Goal: Contribute content: Contribute content

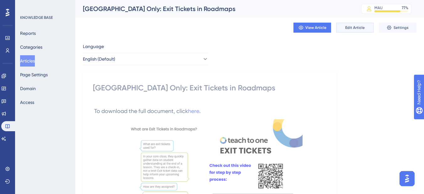
drag, startPoint x: 346, startPoint y: 28, endPoint x: 0, endPoint y: 44, distance: 346.9
click at [346, 28] on span "Edit Article" at bounding box center [354, 27] width 19 height 5
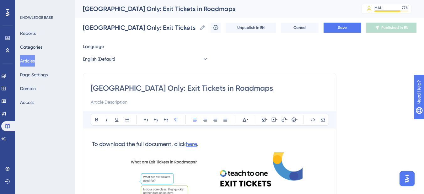
click at [195, 143] on span "here" at bounding box center [191, 144] width 11 height 7
click at [197, 146] on span "here" at bounding box center [191, 144] width 11 height 7
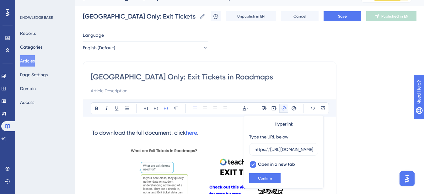
scroll to position [0, 141]
click at [267, 152] on input "https://[URL][DOMAIN_NAME]" at bounding box center [284, 149] width 58 height 7
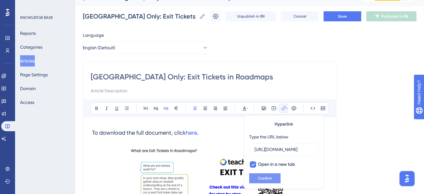
type input "https://drive.google.com/drive/folders/1llCnmRj6qsls2gVhr0ebpmMRdDBEDU49"
click at [263, 178] on span "Confirm" at bounding box center [265, 178] width 14 height 5
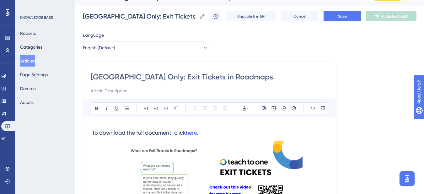
drag, startPoint x: 188, startPoint y: 132, endPoint x: 255, endPoint y: 135, distance: 67.2
click at [303, 136] on h3 "To download the full document, click here ." at bounding box center [210, 133] width 238 height 16
click at [197, 133] on span "here" at bounding box center [191, 132] width 11 height 7
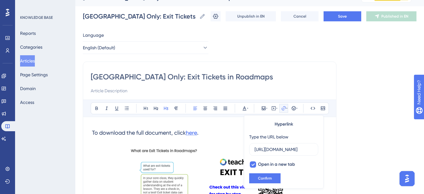
scroll to position [0, 104]
click at [221, 133] on h3 "To download the full document, click here ." at bounding box center [210, 133] width 238 height 16
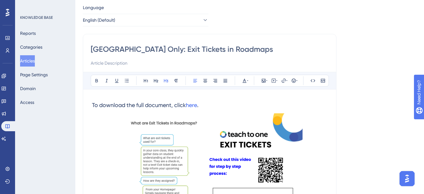
scroll to position [11, 0]
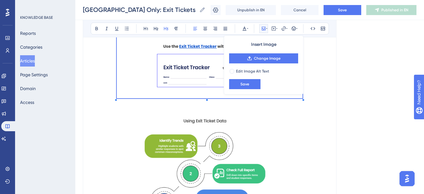
scroll to position [150, 0]
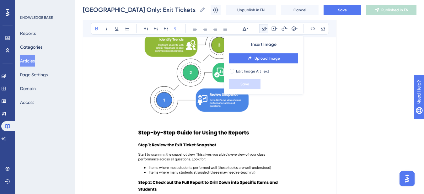
click at [227, 95] on img at bounding box center [209, 122] width 185 height 231
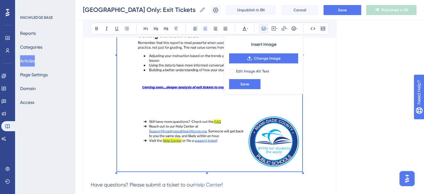
scroll to position [237, 0]
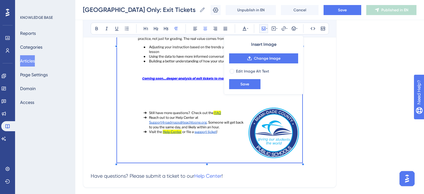
click at [203, 153] on img at bounding box center [209, 41] width 185 height 243
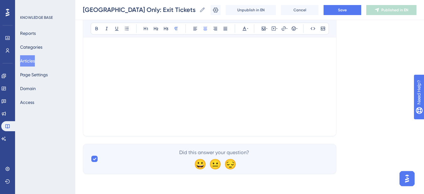
scroll to position [49, 0]
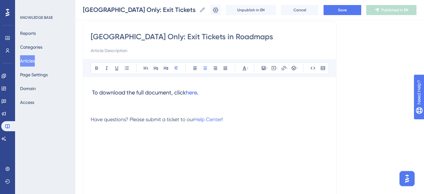
click at [127, 108] on p at bounding box center [210, 105] width 238 height 8
click at [105, 105] on p at bounding box center [210, 105] width 238 height 8
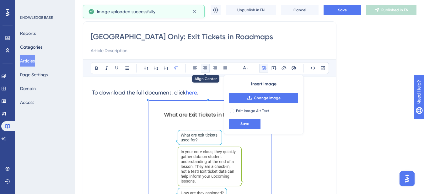
click at [207, 69] on icon at bounding box center [205, 68] width 5 height 5
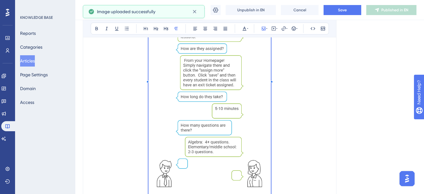
click at [286, 160] on p at bounding box center [210, 77] width 238 height 243
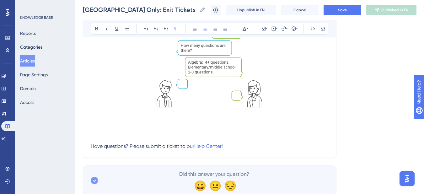
scroll to position [287, 0]
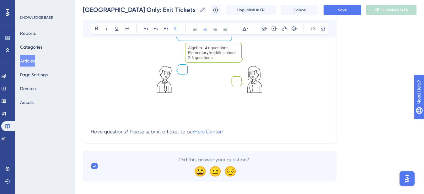
click at [117, 112] on p at bounding box center [210, 109] width 238 height 8
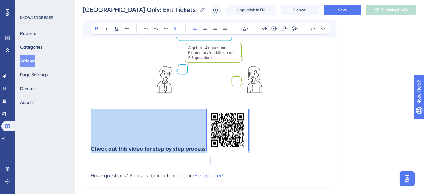
drag, startPoint x: 279, startPoint y: 159, endPoint x: 84, endPoint y: 146, distance: 195.4
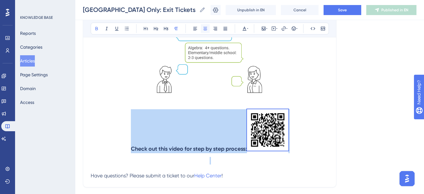
click at [207, 29] on icon at bounding box center [205, 28] width 4 height 3
click at [211, 148] on strong "Check out this video for step by step process:" at bounding box center [189, 148] width 116 height 7
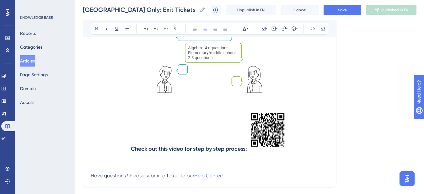
click at [212, 154] on h3 "Check out this video for step by step process:" at bounding box center [210, 130] width 238 height 51
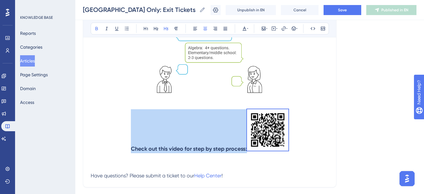
click at [212, 154] on h3 "Check out this video for step by step process:" at bounding box center [210, 130] width 238 height 51
drag, startPoint x: 350, startPoint y: 154, endPoint x: 320, endPoint y: 154, distance: 29.8
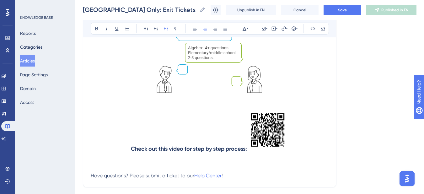
click at [312, 153] on h3 "Check out this video for step by step process:" at bounding box center [210, 130] width 238 height 51
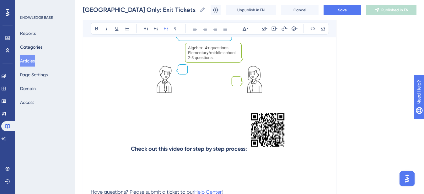
click at [125, 164] on h3 at bounding box center [210, 165] width 238 height 16
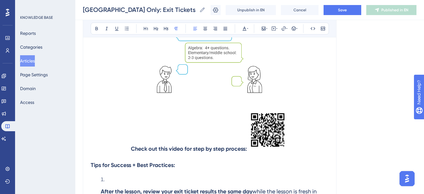
scroll to position [365, 0]
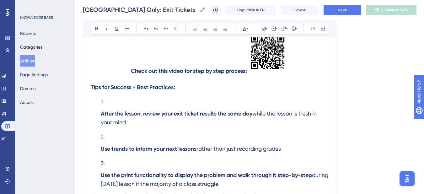
click at [102, 112] on strong "After the lesson, review your exit ticket results the same day" at bounding box center [177, 113] width 152 height 7
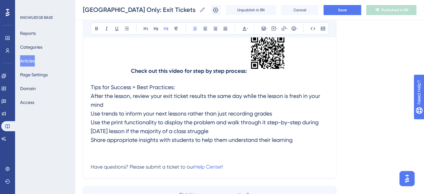
click at [91, 87] on span "Tips for Success + Best Practices: After the lesson, review your exit ticket re…" at bounding box center [206, 113] width 231 height 59
click at [164, 84] on span "Tips for Success + Best Practices: After the lesson, review your exit ticket re…" at bounding box center [206, 113] width 231 height 59
drag, startPoint x: 175, startPoint y: 86, endPoint x: 90, endPoint y: 83, distance: 84.5
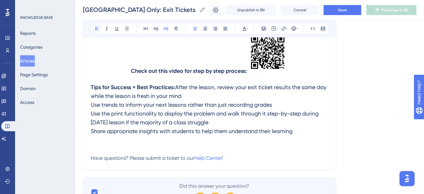
click at [98, 27] on icon at bounding box center [96, 28] width 5 height 5
click at [91, 94] on span "After the lesson, review your exit ticket results the same day while the lesson…" at bounding box center [209, 109] width 237 height 51
drag, startPoint x: 96, startPoint y: 97, endPoint x: 103, endPoint y: 97, distance: 6.3
click at [103, 97] on span "1. After the lesson, review your exit ticket results the same day while the les…" at bounding box center [206, 109] width 230 height 51
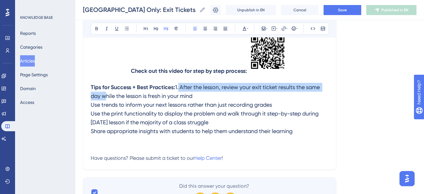
drag, startPoint x: 249, startPoint y: 97, endPoint x: 89, endPoint y: 96, distance: 160.4
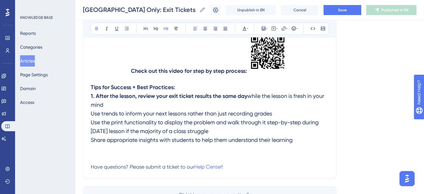
click at [91, 114] on span "while the lesson is fresh in your mind Use trends to inform your next lessons r…" at bounding box center [208, 118] width 235 height 51
drag, startPoint x: 94, startPoint y: 95, endPoint x: 88, endPoint y: 96, distance: 6.1
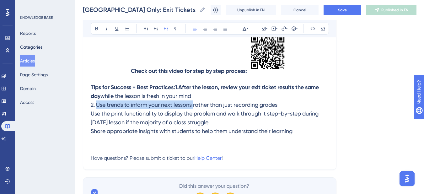
drag, startPoint x: 95, startPoint y: 114, endPoint x: 194, endPoint y: 116, distance: 98.9
click at [194, 116] on span "while the lesson is fresh in your mind 2. Use trends to inform your next lesson…" at bounding box center [205, 114] width 229 height 42
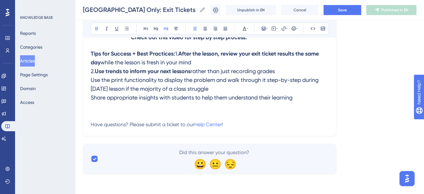
scroll to position [408, 0]
click at [92, 80] on span "rather than just recording grades Use the print functionality to display the pr…" at bounding box center [205, 84] width 229 height 33
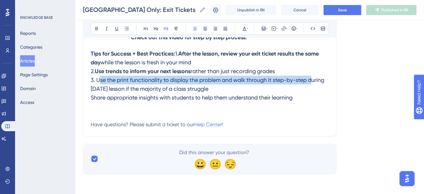
drag, startPoint x: 97, startPoint y: 79, endPoint x: 313, endPoint y: 83, distance: 216.6
click at [313, 83] on h3 "Tips for Success + Best Practices: 1. After the lesson, review your exit ticket…" at bounding box center [210, 76] width 238 height 60
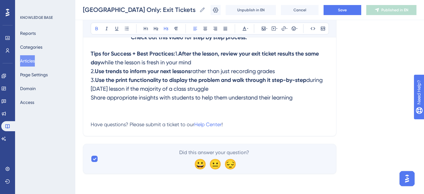
click at [93, 100] on span "during tomorrow’s lesson if the majority of a class struggle Share appropriate …" at bounding box center [207, 89] width 233 height 24
click at [91, 98] on span "during tomorrow’s lesson if the majority of a class struggle Share appropriate …" at bounding box center [207, 89] width 233 height 24
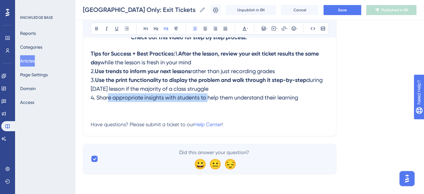
drag, startPoint x: 97, startPoint y: 97, endPoint x: 202, endPoint y: 99, distance: 105.2
click at [202, 99] on span "during [DATE] lesson if the majority of a class struggle 4. Share appropriate i…" at bounding box center [207, 89] width 233 height 24
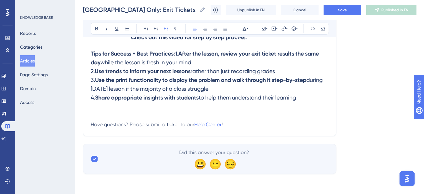
click at [204, 105] on h3 "Tips for Success + Best Practices: 1. After the lesson, review your exit ticket…" at bounding box center [210, 76] width 238 height 60
click at [319, 102] on h3 "Tips for Success + Best Practices: 1. After the lesson, review your exit ticket…" at bounding box center [210, 76] width 238 height 60
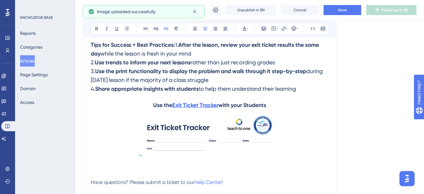
scroll to position [439, 0]
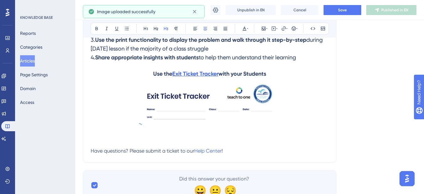
drag, startPoint x: 135, startPoint y: 132, endPoint x: 137, endPoint y: 137, distance: 4.9
click at [135, 132] on h3 "Use the Exit Ticket Tracker with your Students" at bounding box center [210, 99] width 238 height 67
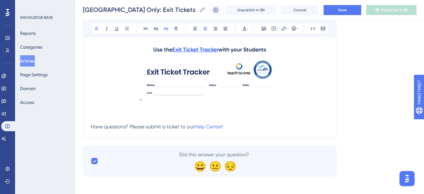
scroll to position [470, 0]
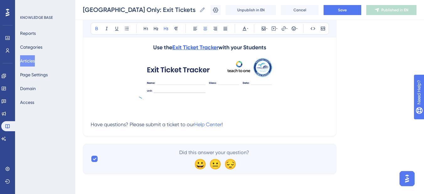
click at [146, 99] on img at bounding box center [209, 76] width 142 height 48
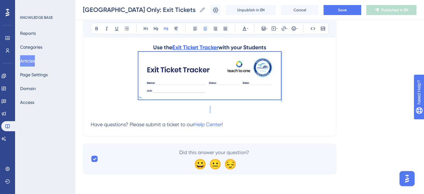
click at [150, 99] on img at bounding box center [209, 76] width 142 height 48
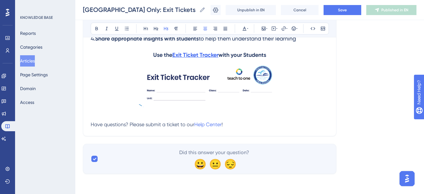
scroll to position [467, 0]
click at [191, 92] on img at bounding box center [209, 83] width 142 height 48
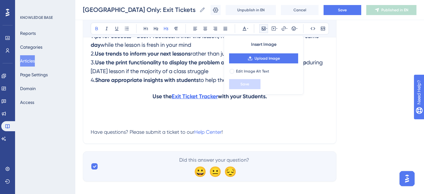
scroll to position [433, 0]
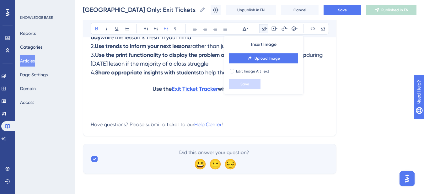
click at [105, 105] on h3 at bounding box center [210, 105] width 238 height 16
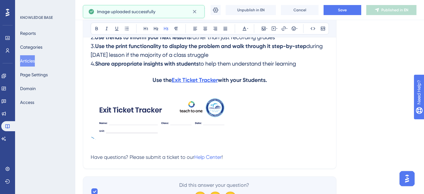
scroll to position [470, 0]
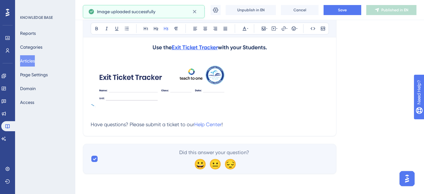
click at [121, 102] on img at bounding box center [162, 83] width 142 height 48
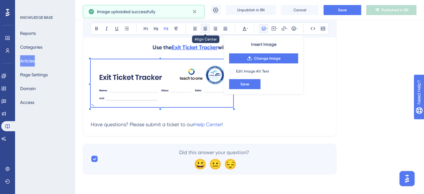
click at [206, 26] on icon at bounding box center [205, 28] width 5 height 5
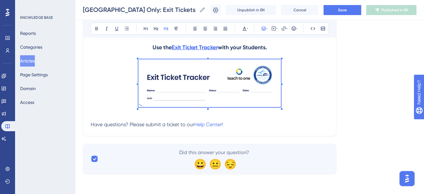
click at [140, 107] on img at bounding box center [209, 83] width 142 height 48
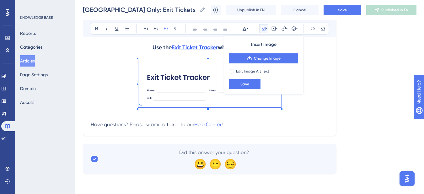
click at [140, 107] on img at bounding box center [209, 83] width 142 height 48
click at [235, 71] on label "Edit Image Alt Text" at bounding box center [263, 71] width 69 height 6
checkbox input "true"
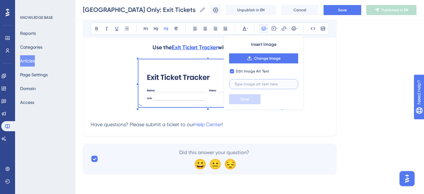
click at [246, 86] on input "text" at bounding box center [263, 84] width 58 height 4
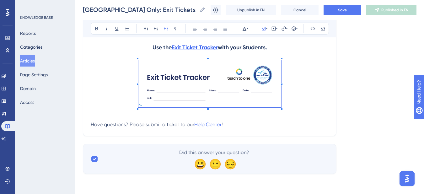
click at [298, 85] on h3 at bounding box center [210, 85] width 238 height 58
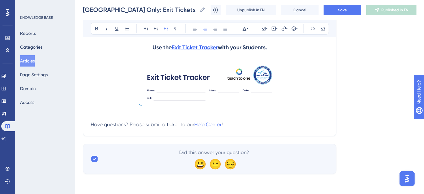
scroll to position [474, 0]
click at [140, 105] on img at bounding box center [209, 83] width 142 height 48
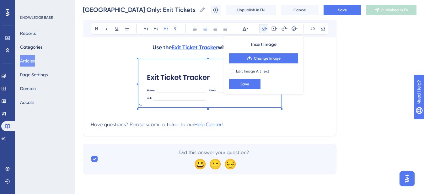
click at [147, 102] on img at bounding box center [209, 83] width 142 height 48
click at [262, 72] on span "Edit Image Alt Text" at bounding box center [252, 71] width 33 height 5
checkbox input "true"
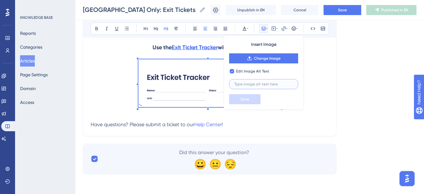
click at [262, 86] on input "text" at bounding box center [263, 84] width 58 height 4
type input "alt text"
click at [251, 101] on button "Save" at bounding box center [244, 99] width 31 height 10
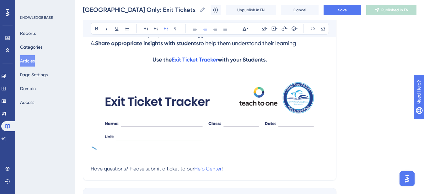
scroll to position [506, 0]
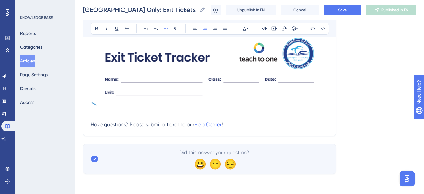
click at [93, 105] on img at bounding box center [210, 67] width 238 height 80
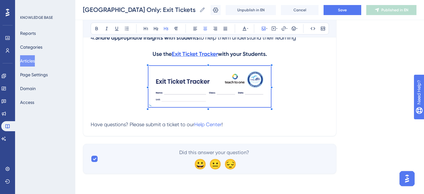
scroll to position [468, 0]
click at [205, 94] on span at bounding box center [209, 87] width 122 height 43
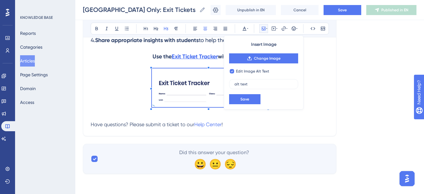
scroll to position [465, 0]
click at [157, 105] on span at bounding box center [209, 88] width 115 height 41
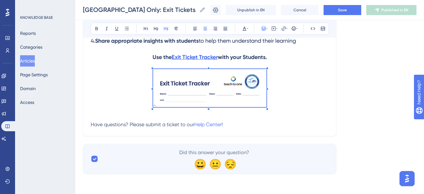
click at [112, 96] on h3 at bounding box center [210, 89] width 238 height 48
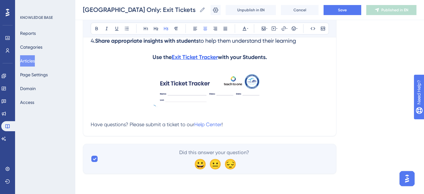
click at [270, 91] on h3 at bounding box center [210, 89] width 238 height 48
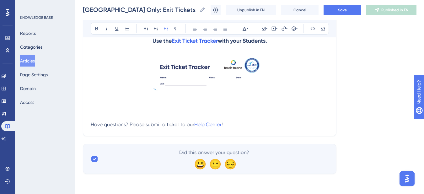
click at [184, 101] on h3 at bounding box center [210, 105] width 238 height 16
click at [169, 105] on h3 at bounding box center [210, 105] width 238 height 16
click at [150, 110] on h3 at bounding box center [210, 105] width 238 height 16
click at [197, 102] on h3 at bounding box center [210, 105] width 238 height 16
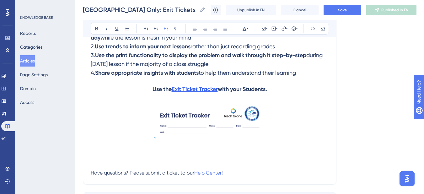
scroll to position [418, 0]
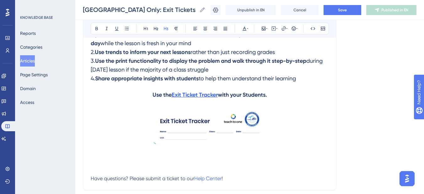
drag, startPoint x: 193, startPoint y: 126, endPoint x: 192, endPoint y: 120, distance: 6.3
click at [192, 120] on img at bounding box center [209, 126] width 113 height 38
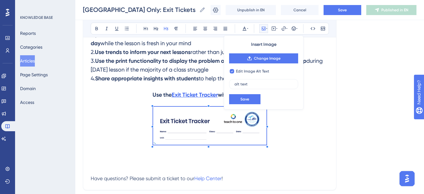
checkbox input "false"
click at [99, 161] on h3 at bounding box center [210, 159] width 238 height 16
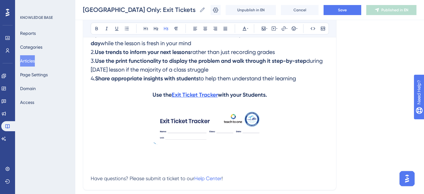
click at [92, 167] on h3 at bounding box center [210, 159] width 238 height 16
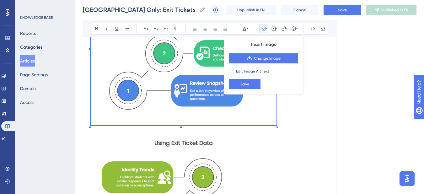
scroll to position [867, 0]
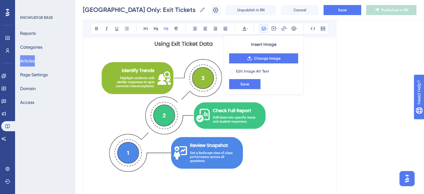
click at [309, 147] on h3 at bounding box center [210, 28] width 238 height 653
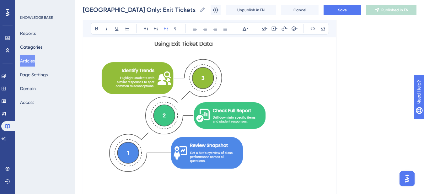
click at [223, 147] on img at bounding box center [184, 108] width 186 height 159
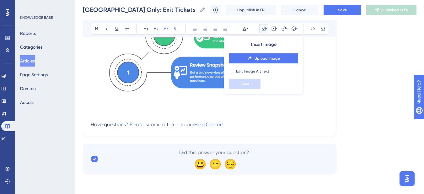
scroll to position [795, 0]
click at [182, 89] on img at bounding box center [184, 27] width 186 height 159
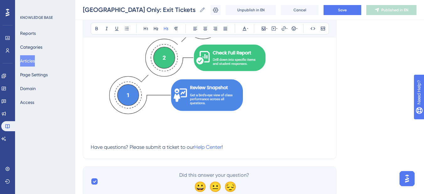
click at [236, 109] on img at bounding box center [184, 50] width 186 height 159
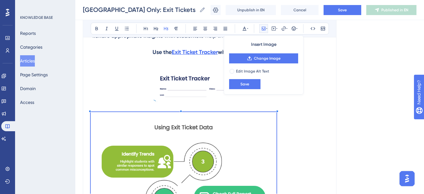
scroll to position [539, 0]
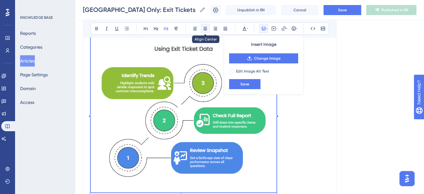
click at [208, 29] on button at bounding box center [205, 28] width 9 height 9
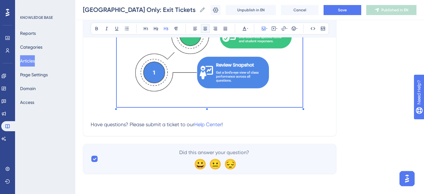
scroll to position [633, 0]
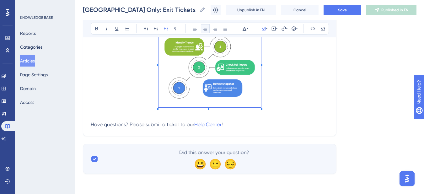
click at [216, 91] on span at bounding box center [209, 64] width 102 height 90
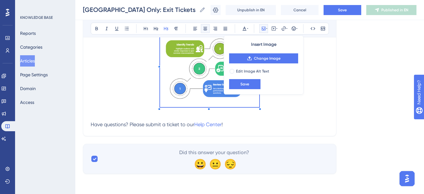
scroll to position [559, 0]
click at [267, 109] on h3 at bounding box center [210, 66] width 238 height 95
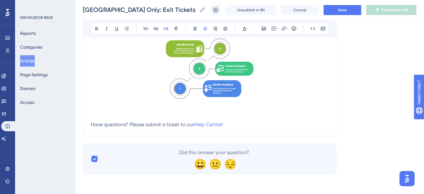
click at [248, 92] on img at bounding box center [209, 64] width 99 height 85
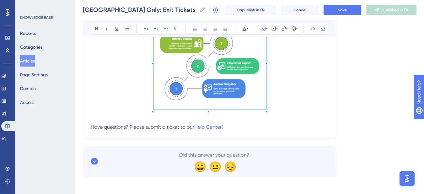
click at [275, 116] on h3 at bounding box center [210, 63] width 238 height 106
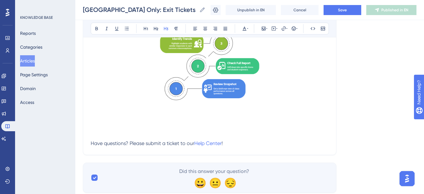
click at [109, 128] on h3 at bounding box center [210, 124] width 238 height 16
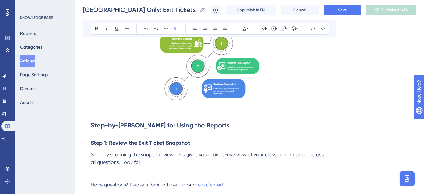
scroll to position [622, 0]
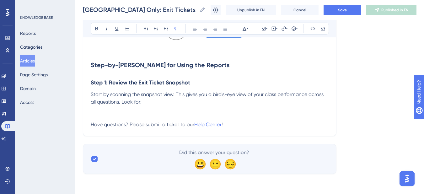
click at [138, 113] on p at bounding box center [210, 110] width 238 height 8
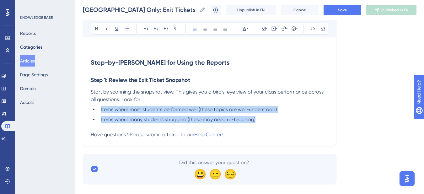
drag, startPoint x: 263, startPoint y: 127, endPoint x: 94, endPoint y: 119, distance: 169.4
click at [94, 119] on ul "Items where most students performed well (these topics are well-understood) Ite…" at bounding box center [210, 115] width 238 height 18
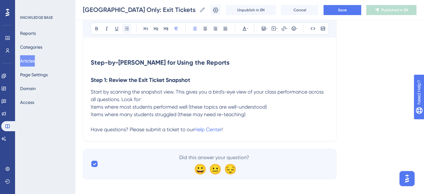
click at [130, 27] on button at bounding box center [126, 28] width 9 height 9
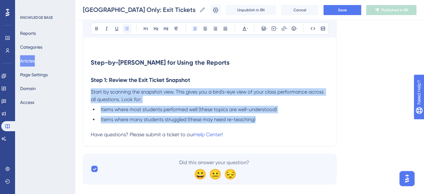
click at [130, 27] on button at bounding box center [126, 28] width 9 height 9
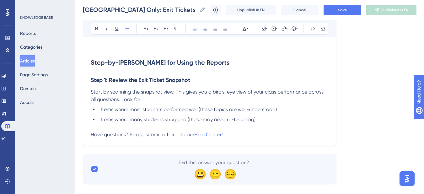
click at [266, 131] on p at bounding box center [210, 127] width 238 height 8
click at [277, 112] on span "Items where most students performed well (these topics are well-understood)" at bounding box center [189, 109] width 176 height 6
click at [259, 123] on li "Items where many students struggled (these may need re-teaching)" at bounding box center [213, 120] width 230 height 8
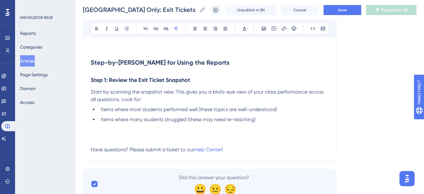
click at [99, 138] on p at bounding box center [210, 135] width 238 height 8
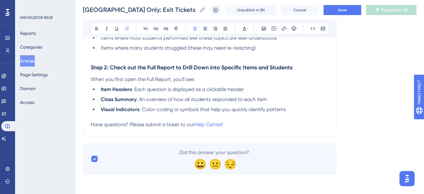
scroll to position [702, 0]
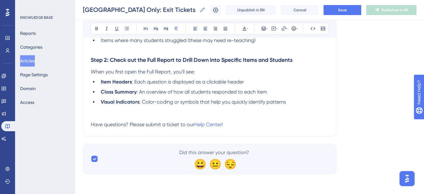
click at [100, 113] on p at bounding box center [210, 110] width 238 height 8
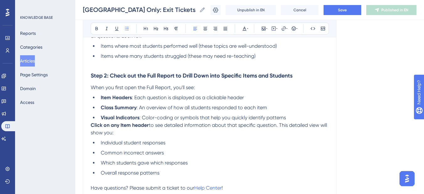
scroll to position [671, 0]
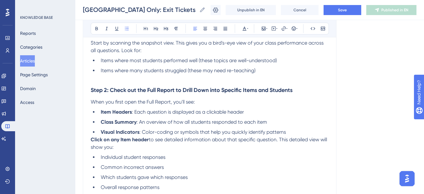
click at [296, 136] on li "Visual Indicators : Color-coding or symbols that help you quickly identify patt…" at bounding box center [213, 132] width 230 height 8
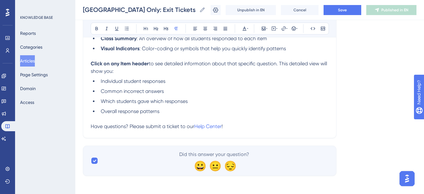
scroll to position [765, 0]
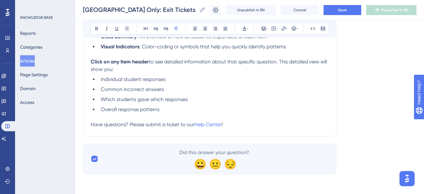
click at [192, 112] on li "Overall response patterns" at bounding box center [213, 110] width 230 height 8
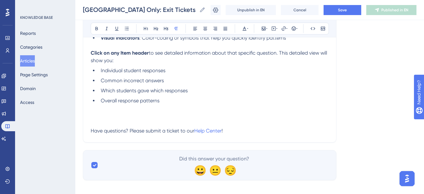
click at [93, 120] on p at bounding box center [210, 116] width 238 height 8
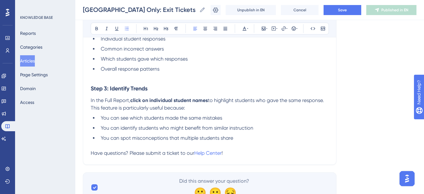
scroll to position [828, 0]
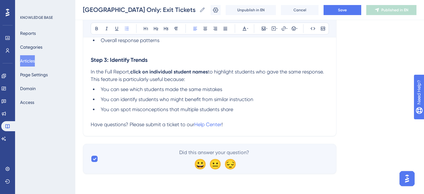
click at [237, 113] on li "You can spot misconceptions that multiple students share" at bounding box center [213, 110] width 230 height 8
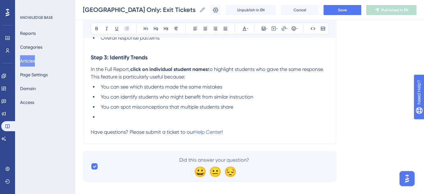
click at [96, 121] on ul "You can see which students made the same mistakes You can identify students who…" at bounding box center [210, 102] width 238 height 38
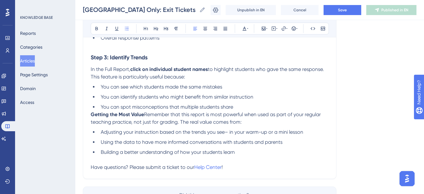
click at [243, 111] on li "You can spot misconceptions that multiple students share" at bounding box center [213, 107] width 230 height 8
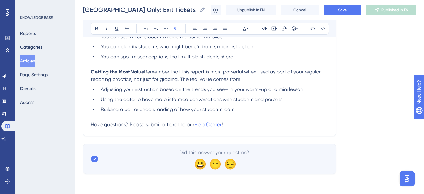
scroll to position [887, 0]
click at [91, 118] on p at bounding box center [210, 117] width 238 height 8
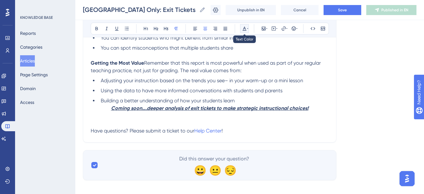
click at [247, 28] on icon at bounding box center [247, 28] width 1 height 1
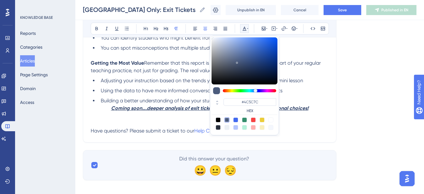
click at [318, 112] on p "Coming soon….deeper analysis of exit tickets to make strategic instructional ch…" at bounding box center [210, 109] width 238 height 8
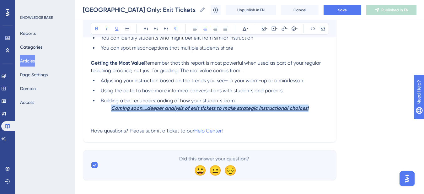
drag, startPoint x: 323, startPoint y: 117, endPoint x: 126, endPoint y: 91, distance: 198.5
click at [97, 112] on p "Coming soon….deeper analysis of exit tickets to make strategic instructional ch…" at bounding box center [210, 109] width 238 height 8
click at [244, 26] on button at bounding box center [244, 28] width 9 height 9
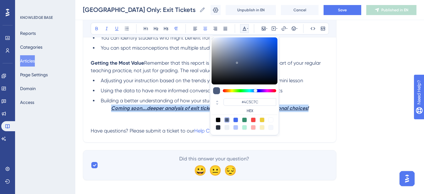
click at [235, 119] on div at bounding box center [235, 119] width 5 height 5
type input "#4169F0"
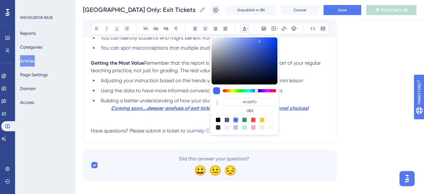
click at [298, 135] on p "Have questions? Please submit a ticket to our Help Center !" at bounding box center [210, 131] width 238 height 8
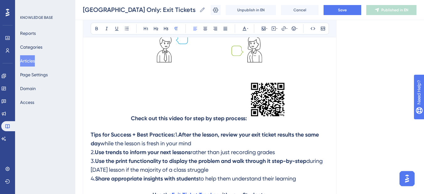
scroll to position [291, 0]
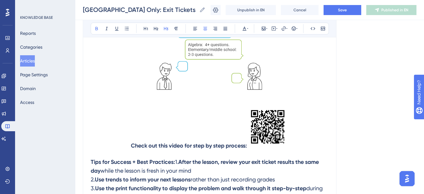
drag, startPoint x: 248, startPoint y: 143, endPoint x: 124, endPoint y: 136, distance: 124.5
click at [124, 136] on h3 "Check out this video for step by step process:" at bounding box center [210, 127] width 238 height 51
click at [245, 30] on icon at bounding box center [245, 29] width 4 height 4
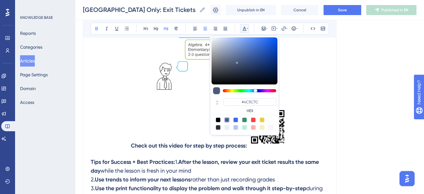
click at [234, 121] on div at bounding box center [235, 119] width 5 height 5
type input "#4169F0"
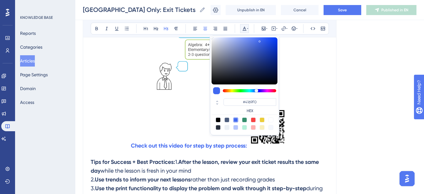
click at [299, 120] on h3 "Check out this video for step by step process:" at bounding box center [210, 127] width 238 height 51
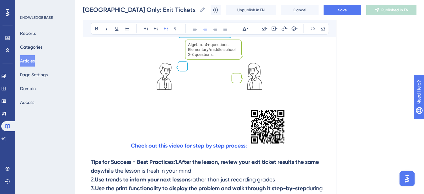
click at [274, 127] on img at bounding box center [267, 126] width 41 height 41
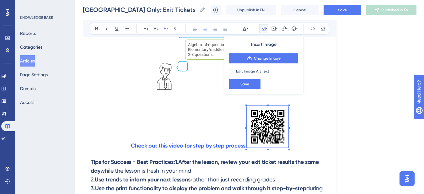
click at [200, 138] on h3 "Check out this video for step by step process:" at bounding box center [210, 127] width 238 height 51
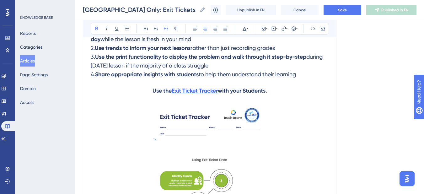
scroll to position [416, 0]
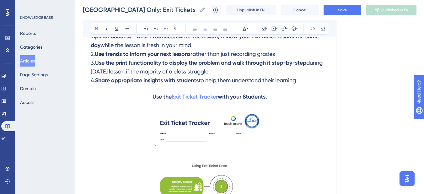
click at [207, 100] on strong "Exit Ticket Tracker" at bounding box center [195, 96] width 46 height 7
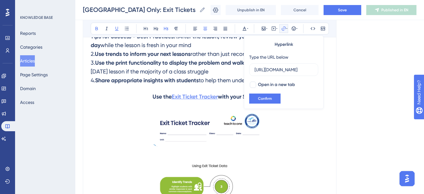
scroll to position [0, 125]
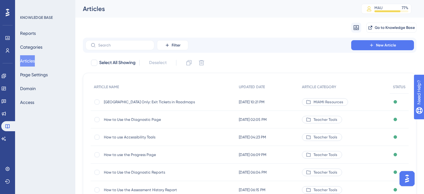
click at [154, 102] on span "[GEOGRAPHIC_DATA] Only: Exit Tickets in Roadmaps" at bounding box center [154, 101] width 100 height 5
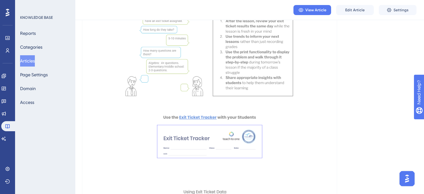
scroll to position [220, 0]
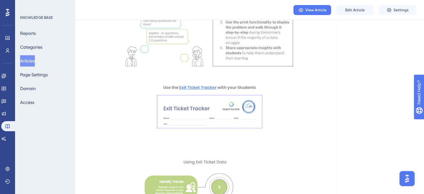
click at [206, 52] on img at bounding box center [210, 18] width 186 height 242
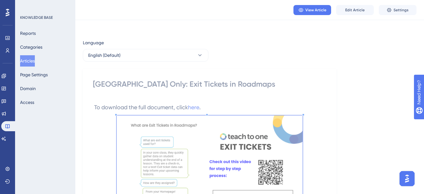
scroll to position [0, 0]
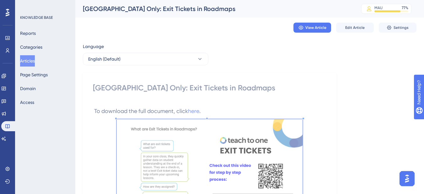
click at [208, 107] on h3 "To download the full document, click here ." at bounding box center [210, 111] width 234 height 16
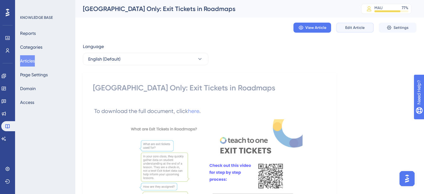
click at [357, 24] on button "Edit Article" at bounding box center [355, 28] width 38 height 10
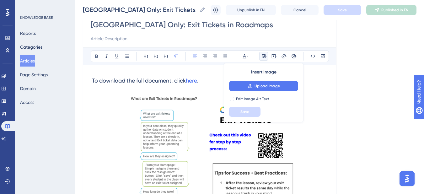
scroll to position [94, 0]
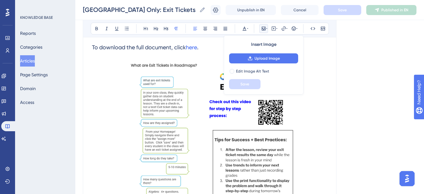
click at [193, 104] on img at bounding box center [210, 177] width 186 height 242
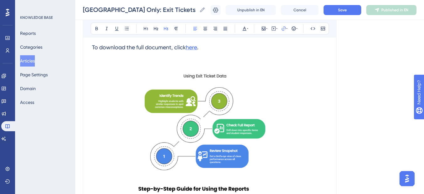
click at [194, 47] on span "here" at bounding box center [191, 47] width 11 height 7
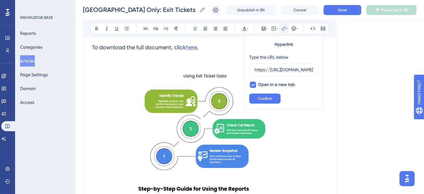
scroll to position [0, 141]
click at [209, 56] on p at bounding box center [210, 60] width 238 height 8
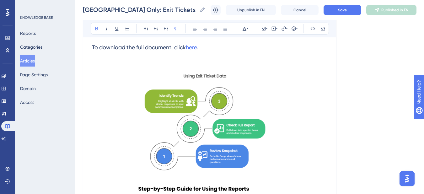
click at [168, 120] on img at bounding box center [209, 178] width 185 height 231
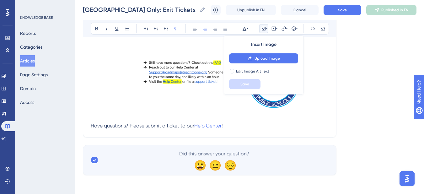
scroll to position [289, 0]
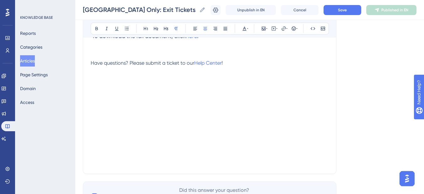
scroll to position [18, 0]
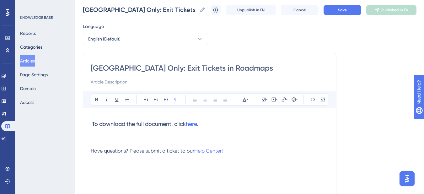
click at [111, 135] on p at bounding box center [210, 136] width 238 height 8
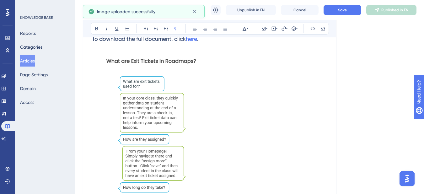
scroll to position [112, 0]
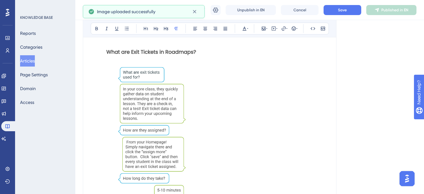
click at [167, 129] on img at bounding box center [152, 158] width 122 height 241
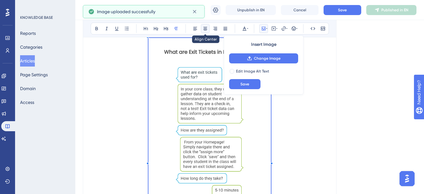
click at [208, 29] on button at bounding box center [205, 28] width 9 height 9
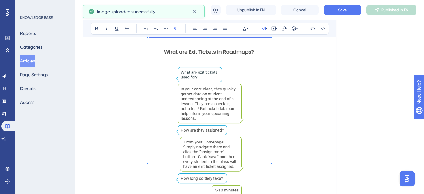
click at [296, 146] on p at bounding box center [210, 159] width 238 height 243
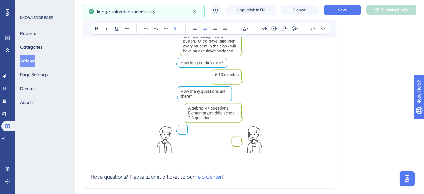
scroll to position [280, 0]
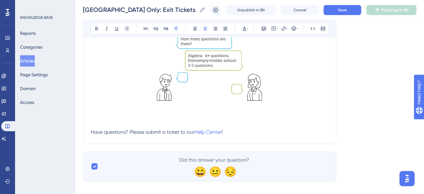
click at [129, 114] on p at bounding box center [210, 117] width 238 height 8
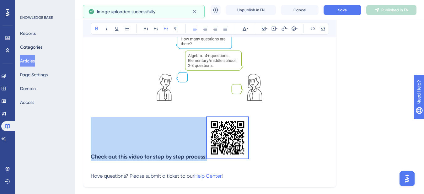
drag, startPoint x: 271, startPoint y: 155, endPoint x: 64, endPoint y: 156, distance: 207.5
click at [207, 28] on icon at bounding box center [205, 28] width 4 height 3
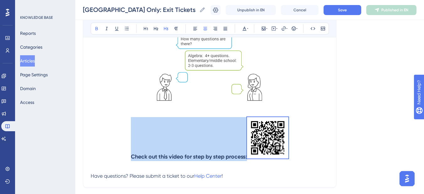
click at [297, 141] on h3 "Check out this video for step by step process:" at bounding box center [210, 138] width 238 height 51
click at [297, 144] on h3 "Check out this video for step by step process:" at bounding box center [210, 138] width 238 height 51
drag, startPoint x: 248, startPoint y: 157, endPoint x: 119, endPoint y: 153, distance: 129.1
click at [120, 154] on h3 "Check out this video for step by step process:" at bounding box center [210, 138] width 238 height 51
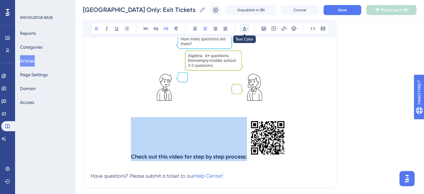
click at [245, 29] on icon at bounding box center [245, 29] width 4 height 4
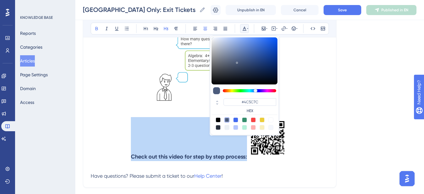
click at [234, 119] on div at bounding box center [235, 119] width 5 height 5
type input "#4169F0"
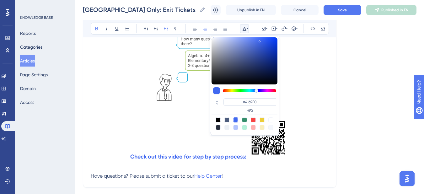
click at [300, 158] on h3 "Check out this video for step by step process:" at bounding box center [210, 138] width 238 height 51
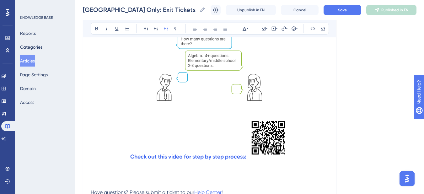
click at [107, 175] on h3 at bounding box center [210, 173] width 238 height 16
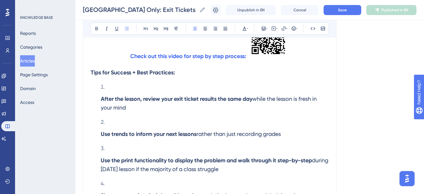
click at [100, 96] on li "After the lesson, review your exit ticket results the same day while the lesson…" at bounding box center [213, 99] width 230 height 33
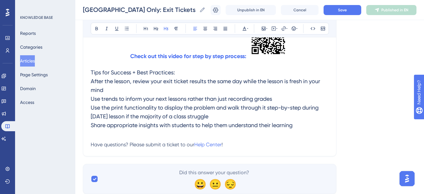
click at [93, 71] on span "Tips for Success + Best Practices: After the lesson, review your exit ticket re…" at bounding box center [206, 98] width 231 height 59
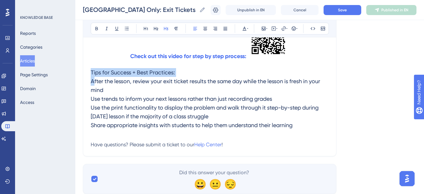
click at [93, 71] on span "Tips for Success + Best Practices: After the lesson, review your exit ticket re…" at bounding box center [206, 98] width 231 height 59
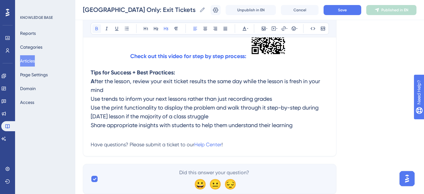
click at [99, 27] on icon at bounding box center [96, 28] width 5 height 5
click at [96, 90] on span "fter the lesson, review your exit ticket results the same day while the lesson …" at bounding box center [206, 103] width 231 height 51
click at [91, 83] on strong "Tips for Success + Best Practices: A" at bounding box center [133, 77] width 84 height 16
drag, startPoint x: 95, startPoint y: 80, endPoint x: 88, endPoint y: 82, distance: 7.2
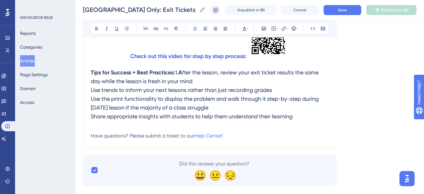
click at [142, 107] on span "fter the lesson, review your exit ticket results the same day while the lesson …" at bounding box center [205, 94] width 229 height 51
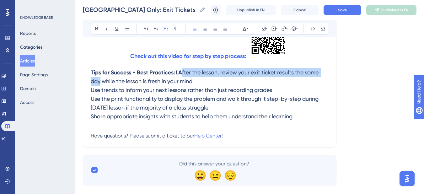
drag, startPoint x: 96, startPoint y: 80, endPoint x: 249, endPoint y: 82, distance: 152.5
click at [249, 82] on h3 "Tips for Success + Best Practices: 1. A fter the lesson, review your exit ticke…" at bounding box center [210, 94] width 238 height 60
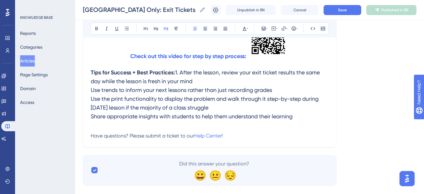
click at [91, 100] on span "After the lesson, review your exit ticket results the same day while the lesson…" at bounding box center [206, 94] width 230 height 51
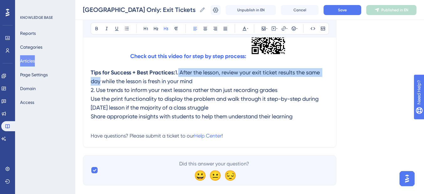
drag, startPoint x: 95, startPoint y: 81, endPoint x: 250, endPoint y: 81, distance: 154.7
click at [250, 81] on h3 "Tips for Success + Best Practices: 1. After the lesson, review your exit ticket…" at bounding box center [210, 94] width 238 height 60
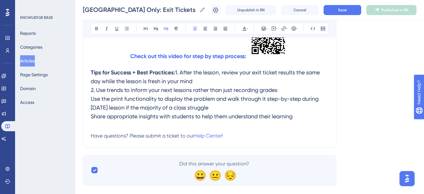
click at [244, 98] on span "1. After the lesson, review your exit ticket results the same day while the les…" at bounding box center [206, 94] width 230 height 51
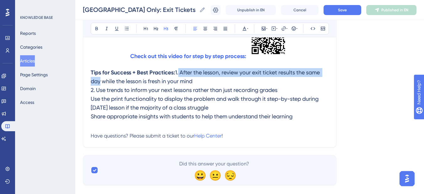
drag, startPoint x: 95, startPoint y: 80, endPoint x: 249, endPoint y: 83, distance: 154.1
click at [249, 83] on span "1. After the lesson, review your exit ticket results the same day while the les…" at bounding box center [206, 94] width 230 height 51
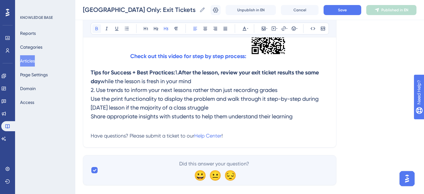
click at [99, 28] on icon at bounding box center [96, 28] width 5 height 5
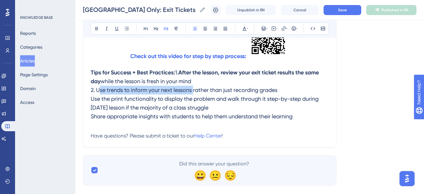
drag, startPoint x: 97, startPoint y: 97, endPoint x: 194, endPoint y: 100, distance: 97.4
click at [194, 100] on span "while the lesson is fresh in your mind 2. Use trends to inform your next lesson…" at bounding box center [205, 99] width 229 height 42
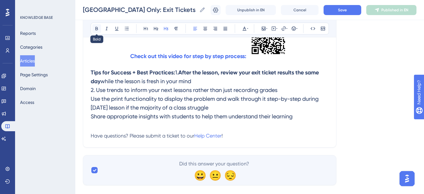
click at [98, 29] on icon at bounding box center [96, 28] width 5 height 5
click at [91, 109] on span "rather than just recording grades Use the print functionality to display the pr…" at bounding box center [205, 103] width 229 height 33
click at [92, 120] on span "rather than just recording grades 3. Use the print functionality to display the…" at bounding box center [208, 103] width 235 height 33
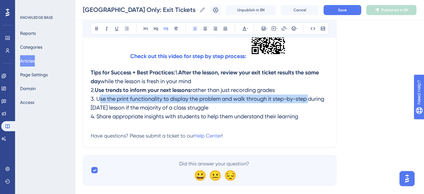
drag, startPoint x: 97, startPoint y: 105, endPoint x: 310, endPoint y: 111, distance: 213.8
click at [310, 111] on h3 "Tips for Success + Best Practices: 1. After the lesson, review your exit ticket…" at bounding box center [210, 94] width 238 height 60
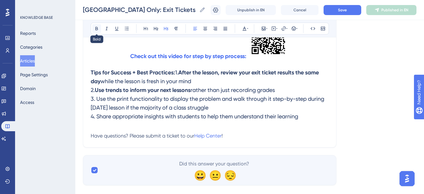
click at [94, 30] on icon at bounding box center [96, 28] width 5 height 5
click at [114, 125] on h3 "Tips for Success + Best Practices: 1. After the lesson, review your exit ticket…" at bounding box center [210, 94] width 238 height 60
click at [96, 120] on span "during [DATE] lesson if the majority of a class struggle 4. Share appropriate i…" at bounding box center [207, 107] width 233 height 24
click at [98, 120] on span "during [DATE] lesson if the majority of a class struggle 4. Share appropriate i…" at bounding box center [207, 107] width 233 height 24
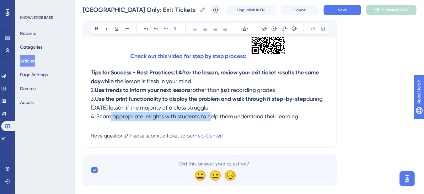
drag, startPoint x: 97, startPoint y: 125, endPoint x: 201, endPoint y: 128, distance: 104.2
click at [201, 120] on span "during [DATE] lesson if the majority of a class struggle 4. Share appropriate i…" at bounding box center [207, 107] width 233 height 24
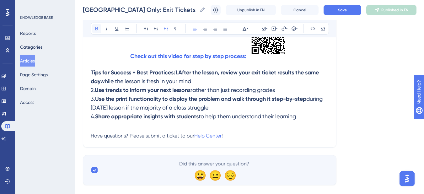
click at [95, 31] on button at bounding box center [96, 28] width 9 height 9
click at [122, 125] on h3 "Tips for Success + Best Practices: 1. After the lesson, review your exit ticket…" at bounding box center [210, 94] width 238 height 60
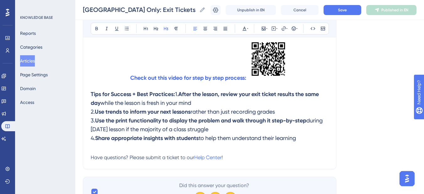
scroll to position [349, 0]
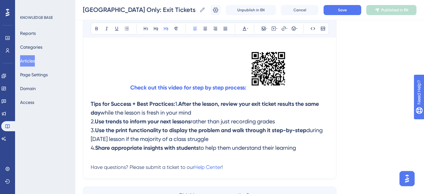
click at [187, 102] on h3 "Tips for Success + Best Practices: 1. After the lesson, review your exit ticket…" at bounding box center [210, 126] width 238 height 60
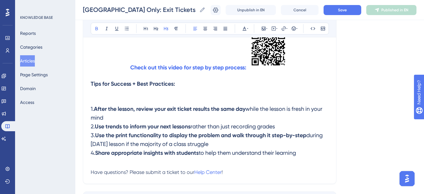
scroll to position [380, 0]
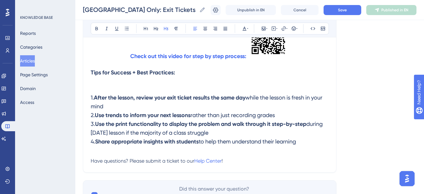
drag, startPoint x: 309, startPoint y: 145, endPoint x: 90, endPoint y: 99, distance: 223.3
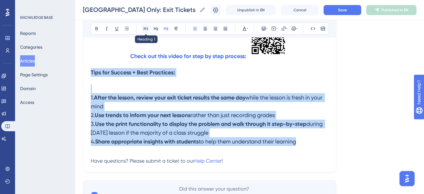
click at [142, 29] on button at bounding box center [146, 28] width 9 height 9
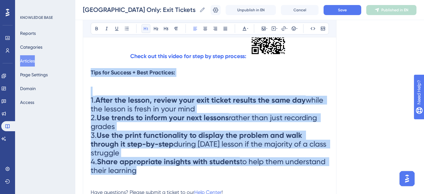
click at [142, 29] on button at bounding box center [146, 28] width 9 height 9
click at [166, 29] on icon at bounding box center [166, 28] width 5 height 5
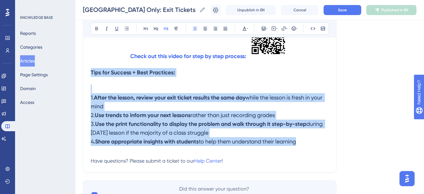
click at [185, 122] on strong "Use the print functionality to display the problem and walk through it step-by-…" at bounding box center [200, 124] width 211 height 7
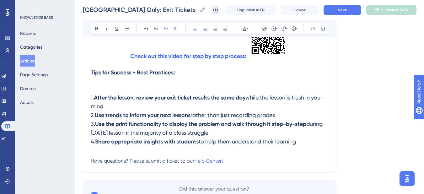
click at [318, 147] on h3 "1. After the lesson, review your exit ticket results the same day while the les…" at bounding box center [210, 115] width 238 height 69
click at [104, 87] on h3 "1. After the lesson, review your exit ticket results the same day while the les…" at bounding box center [210, 115] width 238 height 69
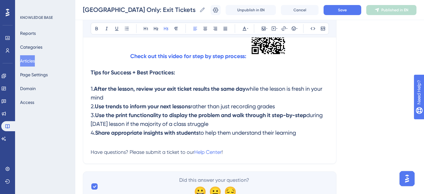
click at [314, 137] on h3 "1. After the lesson, review your exit ticket results the same day while the les…" at bounding box center [210, 111] width 238 height 60
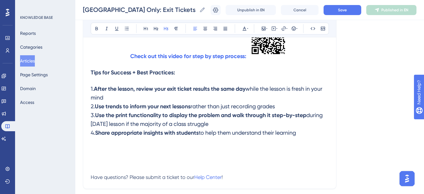
click at [116, 154] on h3 at bounding box center [210, 153] width 238 height 25
click at [168, 150] on h3 at bounding box center [210, 153] width 238 height 25
click at [92, 158] on strong "Use the" at bounding box center [100, 157] width 19 height 7
click at [203, 26] on icon at bounding box center [205, 28] width 5 height 5
click at [272, 159] on h3 "Use the Exit Ticket Tracker with your Students" at bounding box center [210, 153] width 238 height 25
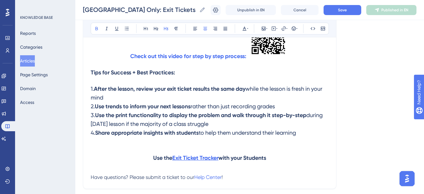
click at [266, 156] on strong "with your Students" at bounding box center [242, 157] width 48 height 7
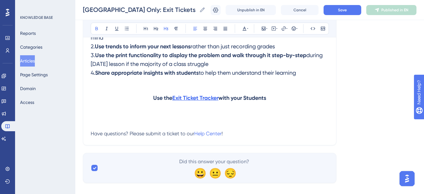
scroll to position [443, 0]
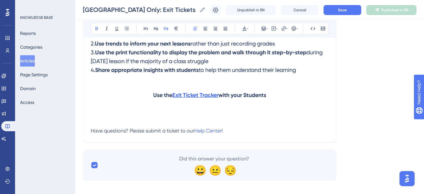
click at [191, 106] on h3 at bounding box center [210, 111] width 238 height 16
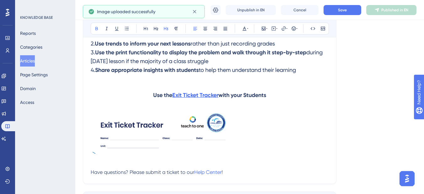
click at [191, 126] on img at bounding box center [163, 131] width 142 height 48
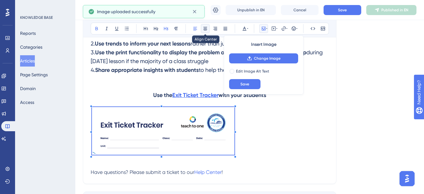
click at [206, 30] on icon at bounding box center [205, 28] width 5 height 5
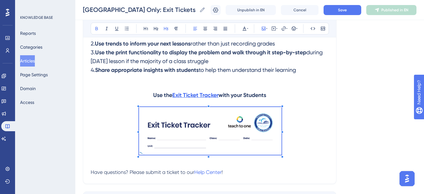
click at [302, 127] on h3 at bounding box center [210, 132] width 238 height 58
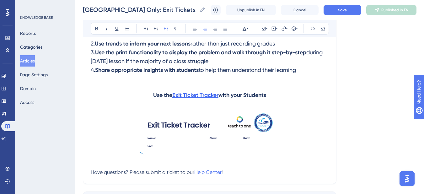
click at [300, 140] on h3 at bounding box center [210, 132] width 238 height 58
click at [294, 141] on h3 at bounding box center [210, 132] width 238 height 58
click at [287, 136] on h3 at bounding box center [210, 132] width 238 height 58
click at [274, 128] on img at bounding box center [210, 131] width 142 height 48
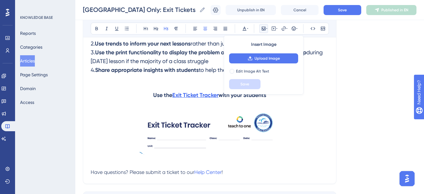
click at [288, 133] on h3 at bounding box center [210, 132] width 238 height 58
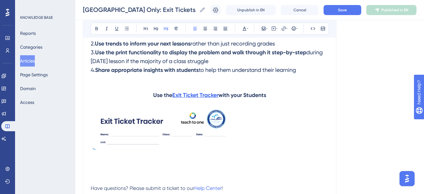
click at [147, 131] on img at bounding box center [163, 127] width 142 height 48
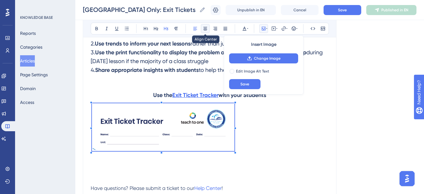
click at [202, 27] on button at bounding box center [205, 28] width 9 height 9
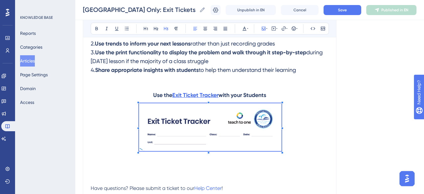
click at [311, 132] on p at bounding box center [210, 128] width 238 height 50
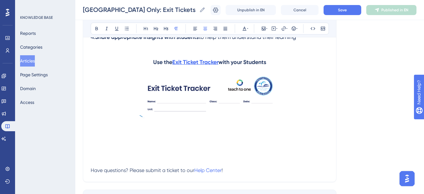
scroll to position [506, 0]
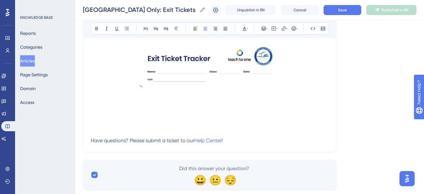
click at [185, 95] on p at bounding box center [210, 94] width 238 height 8
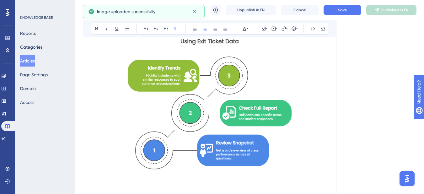
scroll to position [631, 0]
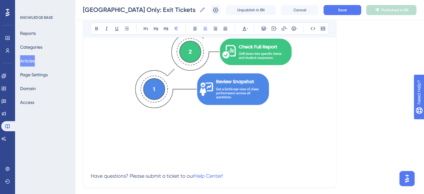
click at [107, 120] on p at bounding box center [210, 45] width 238 height 161
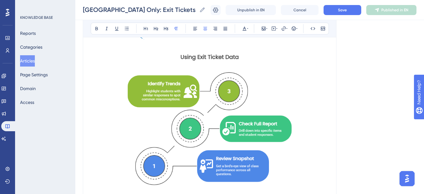
scroll to position [627, 0]
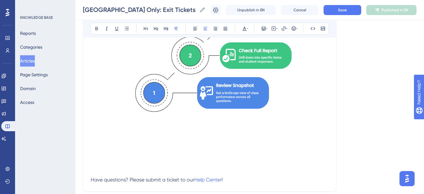
click at [303, 100] on p at bounding box center [210, 49] width 238 height 161
click at [107, 132] on p at bounding box center [210, 134] width 238 height 8
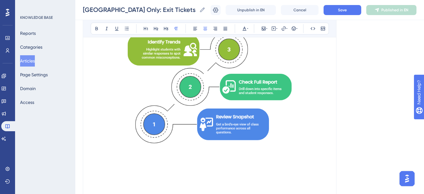
click at [247, 128] on img at bounding box center [210, 79] width 186 height 159
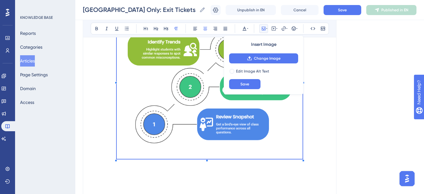
click at [314, 144] on p at bounding box center [210, 80] width 238 height 161
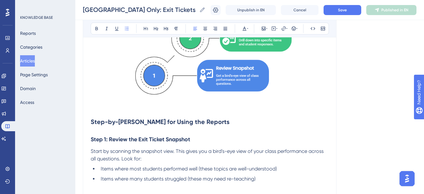
scroll to position [659, 0]
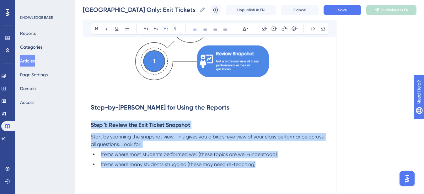
drag, startPoint x: 91, startPoint y: 125, endPoint x: 281, endPoint y: 163, distance: 193.6
click at [166, 29] on icon at bounding box center [166, 28] width 4 height 3
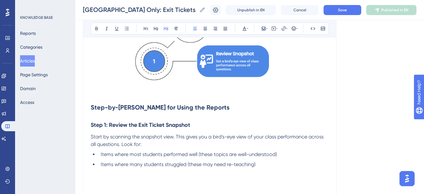
click at [279, 177] on p at bounding box center [210, 180] width 238 height 8
click at [100, 176] on p at bounding box center [210, 180] width 238 height 8
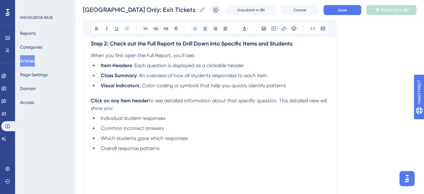
scroll to position [815, 0]
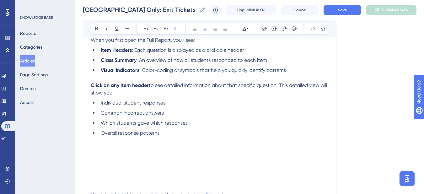
click at [103, 148] on p at bounding box center [210, 148] width 238 height 8
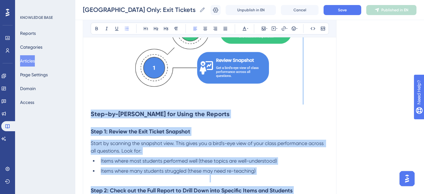
scroll to position [633, 0]
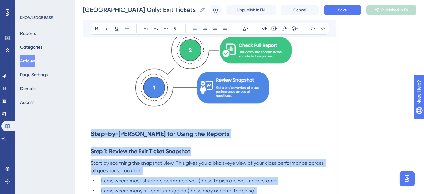
drag, startPoint x: 249, startPoint y: 132, endPoint x: 87, endPoint y: 134, distance: 161.3
click at [194, 30] on icon at bounding box center [195, 28] width 4 height 3
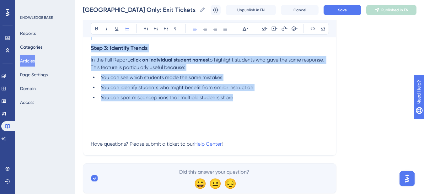
scroll to position [876, 0]
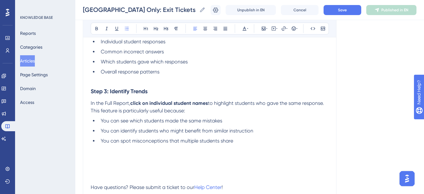
click at [97, 165] on h3 at bounding box center [210, 168] width 238 height 16
click at [92, 155] on p at bounding box center [210, 156] width 238 height 8
click at [110, 157] on p at bounding box center [210, 156] width 238 height 8
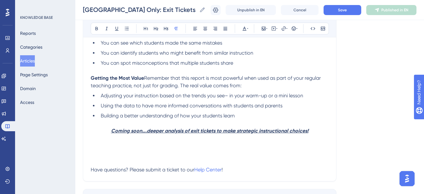
scroll to position [959, 0]
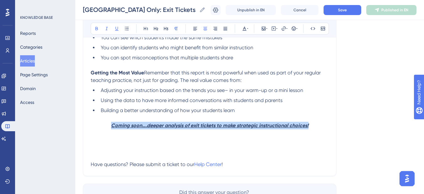
drag, startPoint x: 112, startPoint y: 126, endPoint x: 304, endPoint y: 106, distance: 193.5
click at [246, 30] on icon at bounding box center [244, 28] width 5 height 5
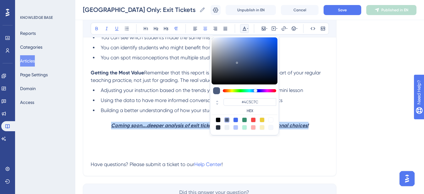
click at [236, 120] on div at bounding box center [235, 119] width 5 height 5
type input "#4169F0"
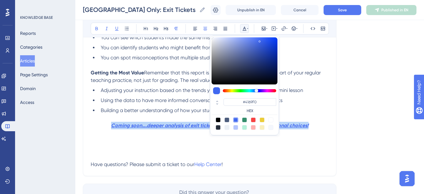
click at [314, 124] on p "Coming soon….deeper analysis of exit tickets to make strategic instructional ch…" at bounding box center [210, 126] width 238 height 8
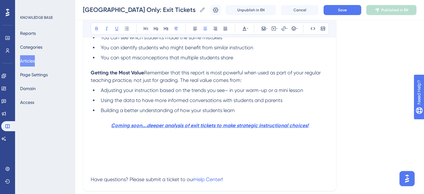
click at [119, 143] on p at bounding box center [210, 141] width 238 height 8
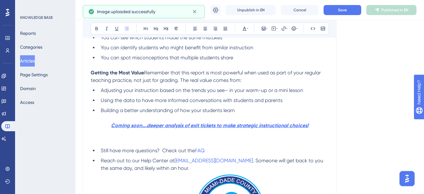
scroll to position [1022, 0]
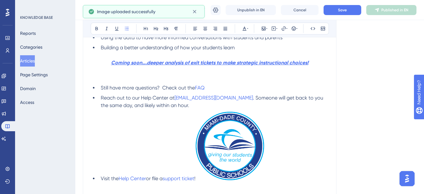
click at [223, 149] on img at bounding box center [230, 146] width 69 height 68
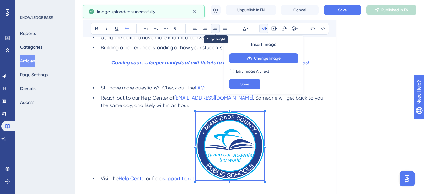
click at [215, 31] on icon at bounding box center [215, 28] width 5 height 5
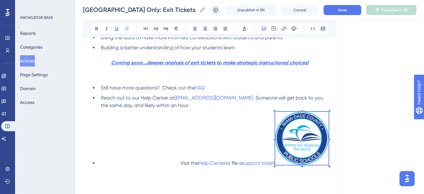
click at [314, 159] on span at bounding box center [301, 139] width 53 height 55
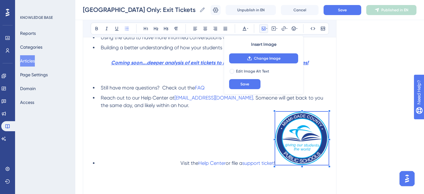
click at [262, 140] on li "Visit the Help Center or file a support ticket !" at bounding box center [213, 139] width 230 height 55
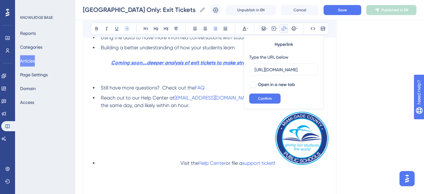
scroll to position [0, 131]
click at [286, 164] on img at bounding box center [301, 138] width 53 height 53
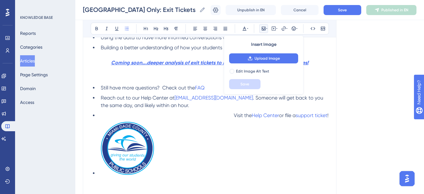
click at [103, 173] on img at bounding box center [127, 148] width 53 height 53
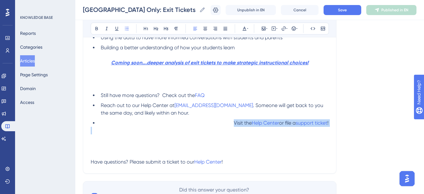
drag, startPoint x: 223, startPoint y: 121, endPoint x: 309, endPoint y: 135, distance: 86.2
click at [259, 140] on h3 at bounding box center [210, 142] width 238 height 16
click at [234, 125] on span "Visit the" at bounding box center [243, 123] width 18 height 6
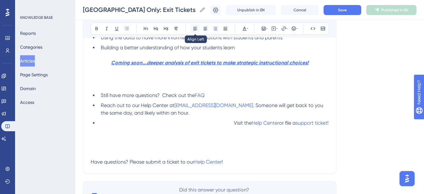
click at [195, 32] on button at bounding box center [195, 28] width 9 height 9
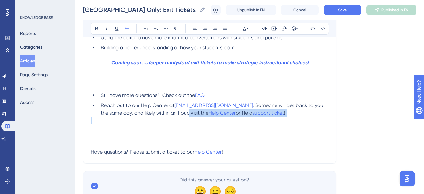
drag, startPoint x: 200, startPoint y: 112, endPoint x: 284, endPoint y: 121, distance: 84.6
copy li "Visit the Help Center or file a support ticket !"
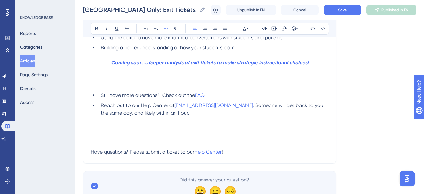
click at [95, 128] on h3 at bounding box center [210, 132] width 238 height 16
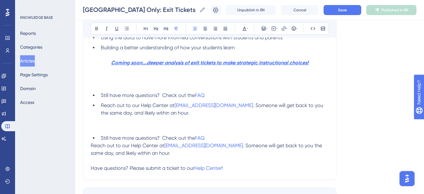
click at [102, 137] on span "Still have more questions? Check out the" at bounding box center [148, 138] width 94 height 6
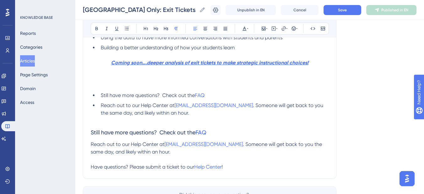
click at [188, 155] on p "Reach out to our Help Center at [EMAIL_ADDRESS][DOMAIN_NAME] . Someone will get…" at bounding box center [210, 148] width 238 height 15
click at [141, 136] on h3 "Still have more questions? Check out the FAQ" at bounding box center [210, 132] width 238 height 16
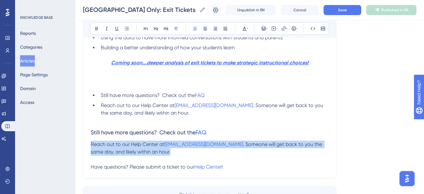
drag, startPoint x: 187, startPoint y: 151, endPoint x: 86, endPoint y: 144, distance: 100.9
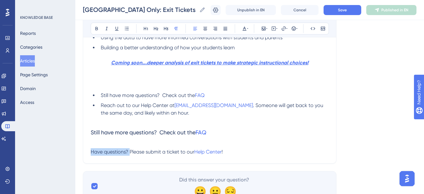
drag, startPoint x: 129, startPoint y: 152, endPoint x: 79, endPoint y: 152, distance: 50.5
click at [97, 141] on p at bounding box center [210, 145] width 238 height 8
click at [215, 134] on h3 "Still have more questions? Check out the FAQ" at bounding box center [210, 132] width 238 height 16
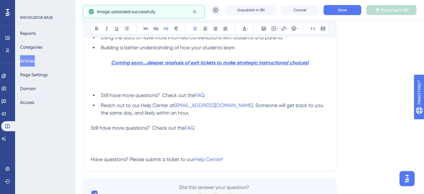
click at [92, 140] on h3 at bounding box center [210, 140] width 238 height 16
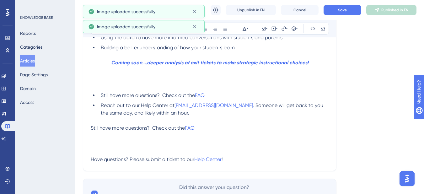
drag, startPoint x: 91, startPoint y: 139, endPoint x: 223, endPoint y: 142, distance: 131.2
click at [223, 142] on h3 at bounding box center [210, 140] width 238 height 16
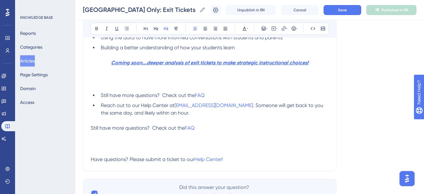
click at [150, 82] on p at bounding box center [210, 86] width 238 height 8
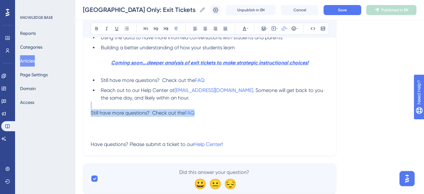
drag, startPoint x: 210, startPoint y: 114, endPoint x: 92, endPoint y: 109, distance: 118.7
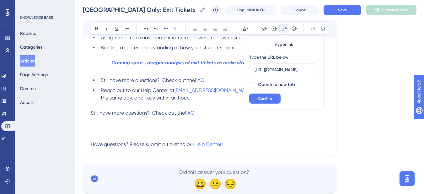
scroll to position [0, 62]
click at [171, 115] on span "Still have more questions? Check out the" at bounding box center [138, 113] width 94 height 6
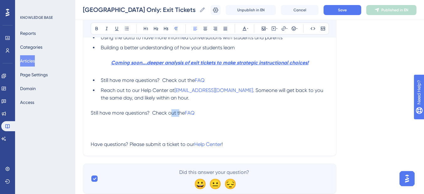
click at [171, 115] on span "Still have more questions? Check out the" at bounding box center [138, 113] width 94 height 6
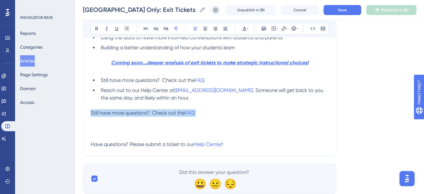
click at [171, 115] on span "Still have more questions? Check out the" at bounding box center [138, 113] width 94 height 6
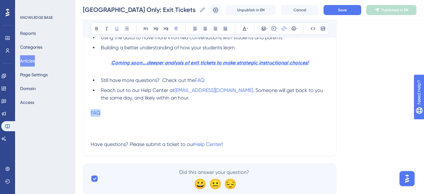
drag, startPoint x: 112, startPoint y: 113, endPoint x: 86, endPoint y: 111, distance: 25.5
click at [93, 144] on span "Have questions? Please submit a ticket to our" at bounding box center [143, 144] width 104 height 6
click at [92, 142] on span "Have questions? Please submit a ticket to our" at bounding box center [143, 144] width 104 height 6
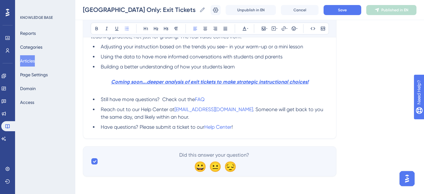
scroll to position [1005, 0]
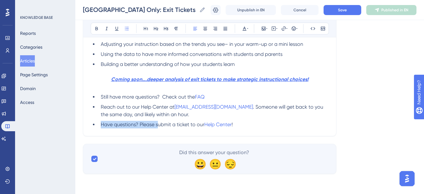
drag, startPoint x: 158, startPoint y: 124, endPoint x: 101, endPoint y: 125, distance: 57.8
click at [101, 125] on span "Have questions? Please submit a ticket to our" at bounding box center [153, 124] width 104 height 6
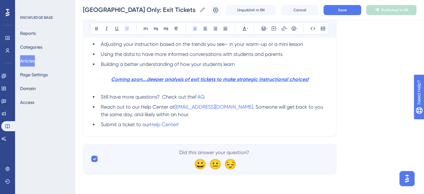
click at [213, 122] on li "Submit a ticket to our Help Center !" at bounding box center [213, 125] width 230 height 8
click at [186, 126] on li "Submit a ticket to our Help Center !" at bounding box center [213, 125] width 230 height 8
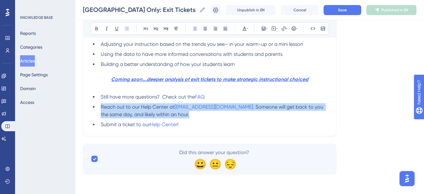
drag, startPoint x: 203, startPoint y: 117, endPoint x: 97, endPoint y: 106, distance: 106.6
click at [97, 106] on ul "Still have more questions? Check out the FAQ Reach out to our Help Center at [E…" at bounding box center [210, 110] width 238 height 35
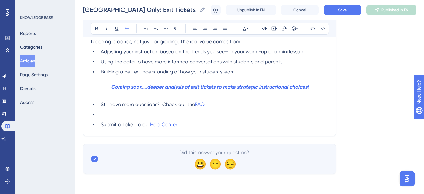
scroll to position [988, 0]
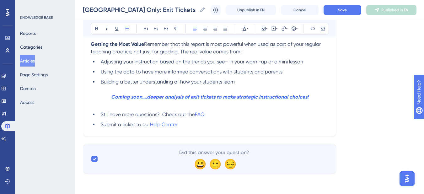
click at [197, 124] on li "Submit a ticket to our Help Center !" at bounding box center [213, 125] width 230 height 8
click at [210, 115] on li "Still have more questions? Check out the FAQ" at bounding box center [213, 115] width 230 height 8
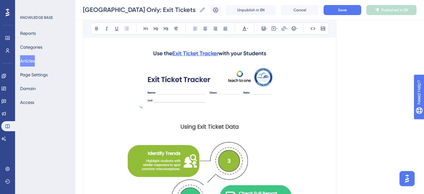
scroll to position [454, 0]
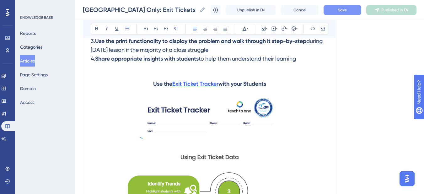
click at [347, 8] on span "Save" at bounding box center [342, 10] width 9 height 5
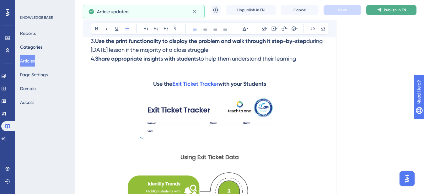
click at [391, 12] on span "Publish in EN" at bounding box center [395, 10] width 22 height 5
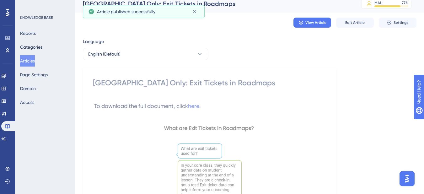
scroll to position [0, 0]
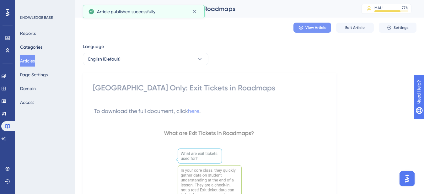
click at [318, 29] on span "View Article" at bounding box center [315, 27] width 21 height 5
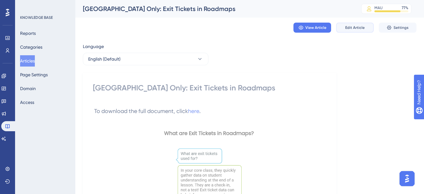
click at [354, 29] on span "Edit Article" at bounding box center [354, 27] width 19 height 5
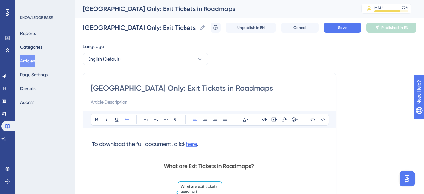
click at [196, 143] on span "here" at bounding box center [191, 144] width 11 height 7
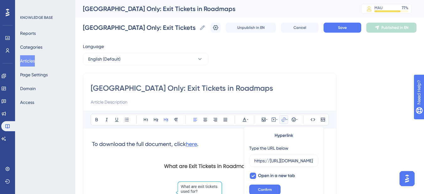
scroll to position [11, 0]
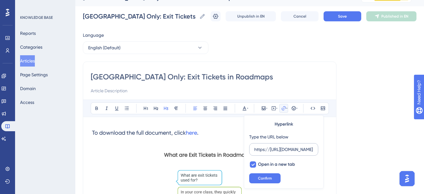
click at [273, 147] on input "https://[URL][DOMAIN_NAME]" at bounding box center [284, 149] width 58 height 7
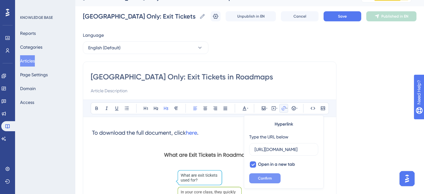
type input "[URL][DOMAIN_NAME]"
click at [266, 177] on span "Confirm" at bounding box center [265, 178] width 14 height 5
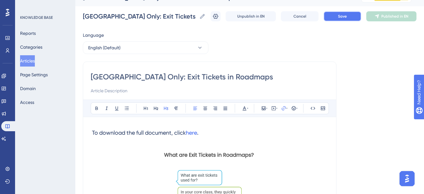
click at [353, 16] on button "Save" at bounding box center [343, 16] width 38 height 10
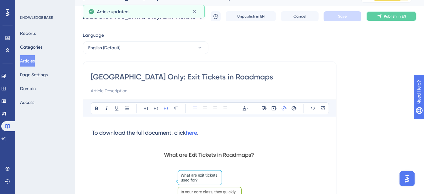
click at [386, 19] on button "Publish in EN" at bounding box center [391, 16] width 50 height 10
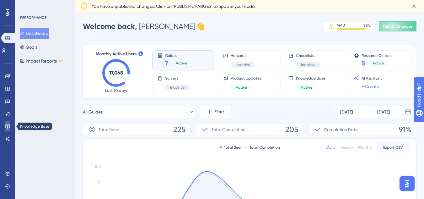
click at [9, 130] on link at bounding box center [7, 126] width 5 height 10
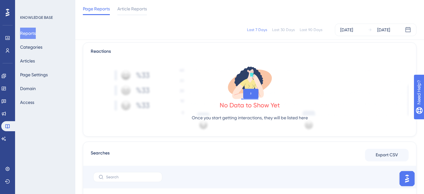
scroll to position [220, 0]
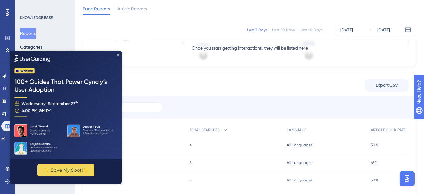
click at [43, 63] on img at bounding box center [66, 105] width 112 height 108
click at [115, 55] on img at bounding box center [66, 105] width 112 height 108
click at [117, 54] on icon "Close Preview" at bounding box center [118, 54] width 3 height 3
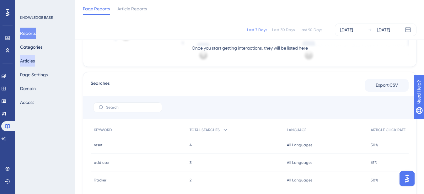
click at [35, 62] on button "Articles" at bounding box center [27, 60] width 15 height 11
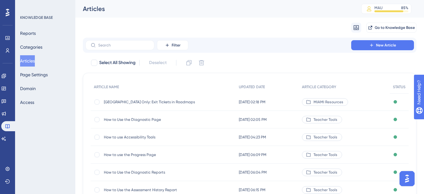
click at [123, 104] on span "[GEOGRAPHIC_DATA] Only: Exit Tickets in Roadmaps" at bounding box center [154, 101] width 100 height 5
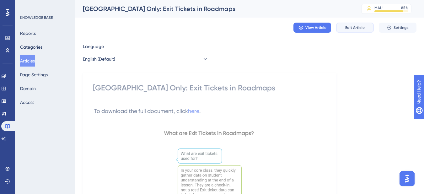
click at [350, 24] on button "Edit Article" at bounding box center [355, 28] width 38 height 10
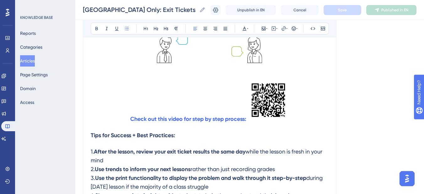
scroll to position [291, 0]
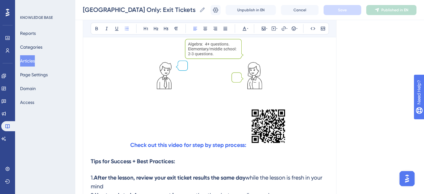
click at [274, 124] on img at bounding box center [268, 125] width 41 height 41
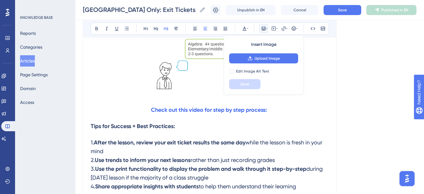
click at [280, 115] on h3 "Check out this video for step by step process:" at bounding box center [210, 110] width 238 height 16
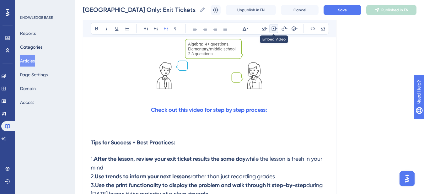
click at [271, 30] on button at bounding box center [273, 28] width 9 height 9
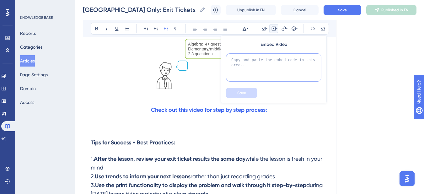
click at [264, 64] on textarea at bounding box center [273, 67] width 95 height 28
paste textarea "https://www.youtube.com/watch?v=5cZ5X6bMhLU"
type textarea "https://www.youtube.com/watch?v=5cZ5X6bMhLU"
click at [248, 95] on button "Save" at bounding box center [241, 93] width 31 height 10
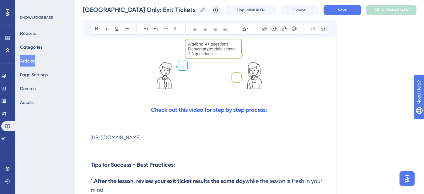
click at [238, 140] on h3 at bounding box center [210, 148] width 238 height 16
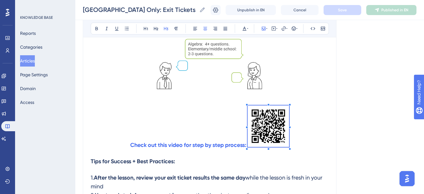
click at [295, 145] on h3 "Check out this video for step by step process:" at bounding box center [210, 127] width 238 height 51
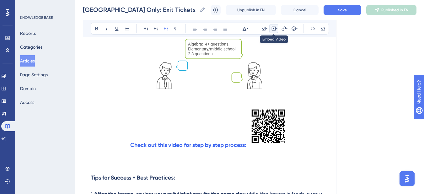
click at [273, 29] on icon at bounding box center [273, 28] width 5 height 5
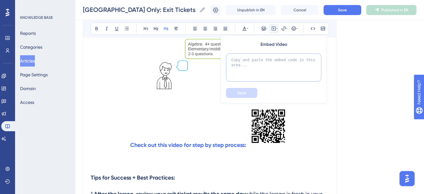
click at [280, 61] on textarea at bounding box center [273, 67] width 95 height 28
click at [277, 28] on button at bounding box center [273, 28] width 9 height 9
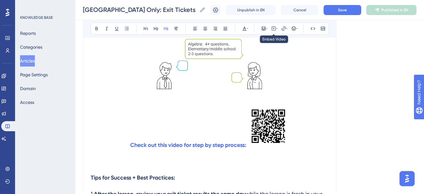
click at [260, 155] on h3 at bounding box center [210, 161] width 238 height 16
click at [271, 30] on icon at bounding box center [273, 28] width 5 height 5
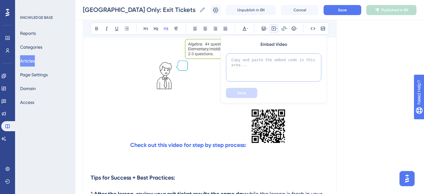
click at [271, 77] on textarea at bounding box center [273, 67] width 95 height 28
paste textarea "<iframe width="560" height="315" src="https://www.youtube.com/embed/5cZ5X6bMhLU…"
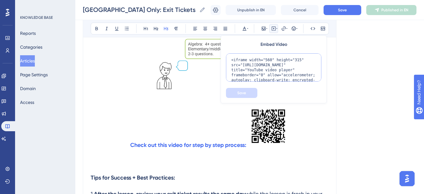
scroll to position [26, 0]
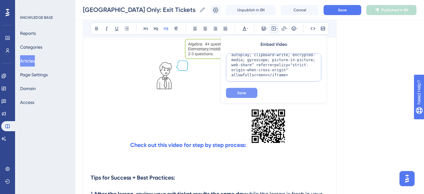
type textarea "<iframe width="560" height="315" src="https://www.youtube.com/embed/5cZ5X6bMhLU…"
click at [252, 89] on button "Save" at bounding box center [241, 93] width 31 height 10
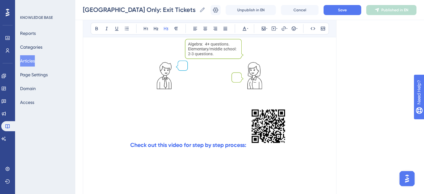
scroll to position [373, 0]
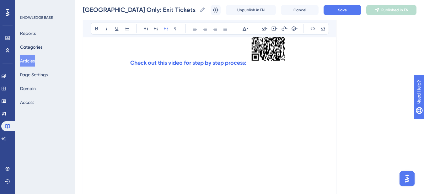
click at [283, 111] on div at bounding box center [210, 137] width 238 height 100
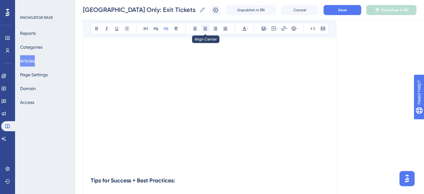
click at [207, 29] on icon at bounding box center [205, 28] width 4 height 3
click at [278, 148] on div at bounding box center [210, 106] width 238 height 100
click at [269, 148] on div at bounding box center [210, 106] width 238 height 100
click at [206, 26] on icon at bounding box center [205, 28] width 5 height 5
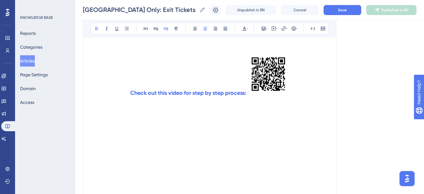
scroll to position [342, 0]
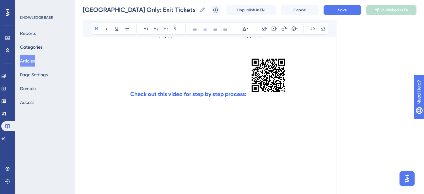
click at [273, 77] on img at bounding box center [268, 75] width 41 height 41
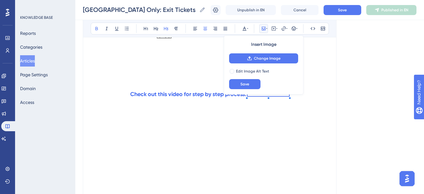
click at [288, 112] on h3 at bounding box center [210, 110] width 238 height 16
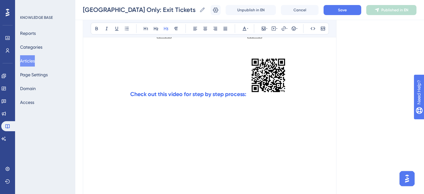
click at [275, 76] on img at bounding box center [268, 75] width 41 height 41
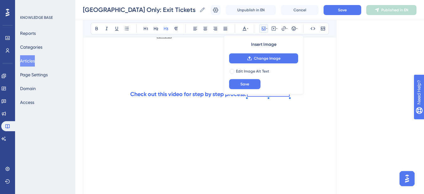
click at [295, 113] on h3 at bounding box center [210, 110] width 238 height 16
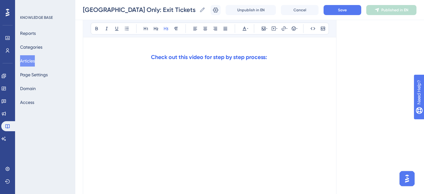
scroll to position [405, 0]
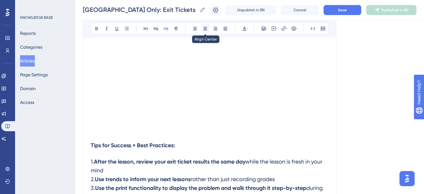
click at [207, 30] on icon at bounding box center [205, 28] width 5 height 5
click at [269, 106] on div at bounding box center [210, 71] width 238 height 100
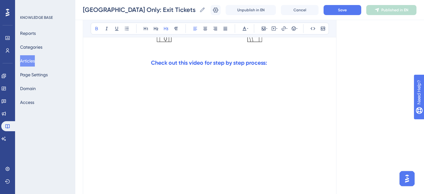
scroll to position [360, 0]
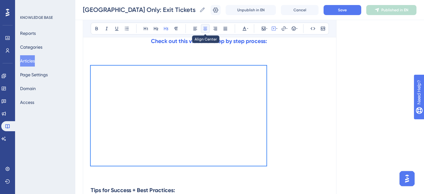
click at [209, 30] on button at bounding box center [205, 28] width 9 height 9
click at [276, 30] on icon at bounding box center [276, 28] width 1 height 5
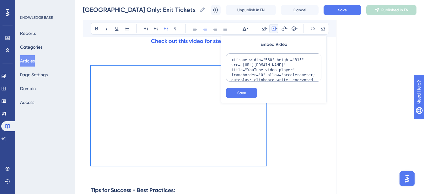
scroll to position [30, 0]
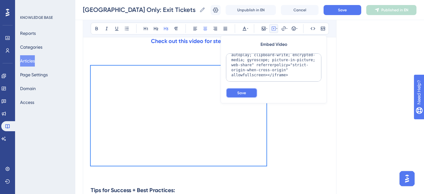
click at [253, 92] on button "Save" at bounding box center [241, 93] width 31 height 10
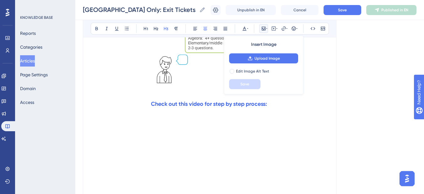
click at [306, 104] on h3 "Check out this video for step by step process:" at bounding box center [210, 104] width 238 height 16
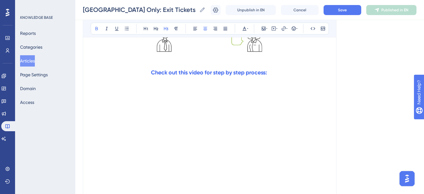
scroll to position [297, 0]
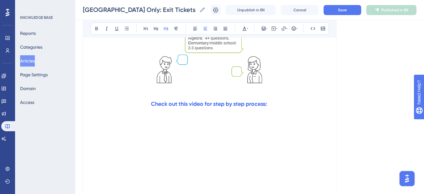
click at [209, 115] on h3 at bounding box center [210, 120] width 238 height 16
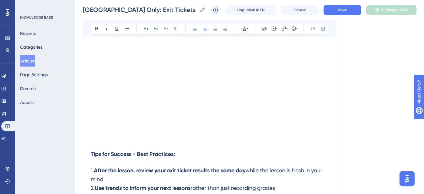
scroll to position [391, 0]
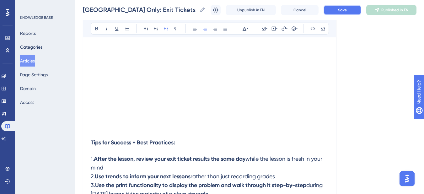
click at [344, 12] on span "Save" at bounding box center [342, 10] width 9 height 5
click at [388, 12] on button "Publish in EN" at bounding box center [391, 10] width 50 height 10
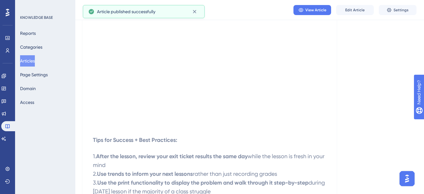
scroll to position [297, 0]
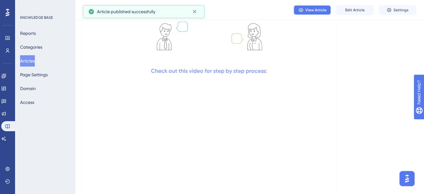
click at [317, 13] on button "View Article" at bounding box center [312, 10] width 38 height 10
